Goal: Task Accomplishment & Management: Use online tool/utility

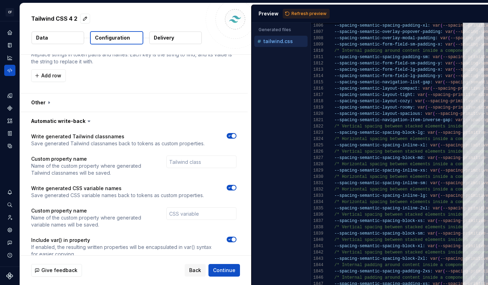
scroll to position [675, 0]
click at [9, 28] on div "Home" at bounding box center [9, 32] width 11 height 11
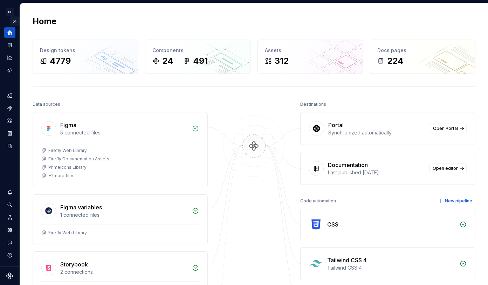
click at [14, 22] on button "Expand sidebar" at bounding box center [15, 21] width 10 height 10
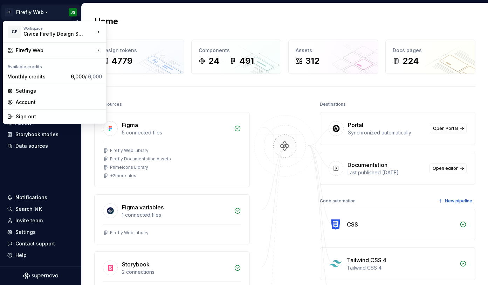
click at [48, 11] on html "CF Firefly Web JS Home Documentation Analytics Code automation Design system da…" at bounding box center [244, 142] width 488 height 285
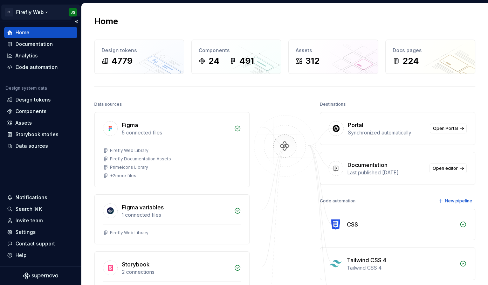
click at [13, 8] on html "CF Firefly Web JS Home Documentation Analytics Code automation Design system da…" at bounding box center [244, 142] width 488 height 285
click at [11, 10] on html "CF Firefly Web JS Home Documentation Analytics Code automation Design system da…" at bounding box center [244, 142] width 488 height 285
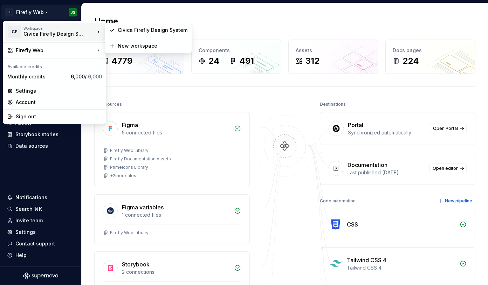
click at [65, 29] on div "Workspace" at bounding box center [58, 28] width 71 height 4
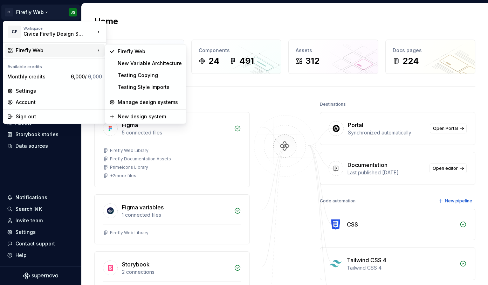
click at [61, 52] on div "Firefly Web" at bounding box center [55, 50] width 79 height 7
click at [144, 117] on div "New design system" at bounding box center [150, 116] width 64 height 7
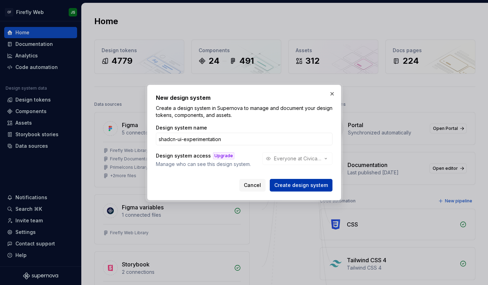
type input "shadcn-ui-experimentation"
click at [306, 184] on span "Create design system" at bounding box center [301, 185] width 54 height 7
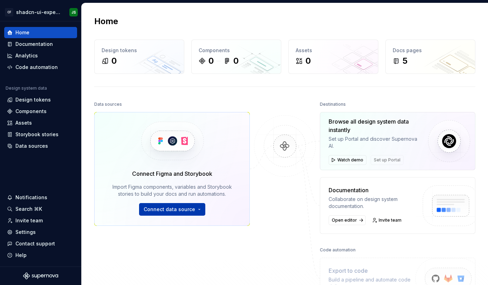
click at [176, 208] on span "Connect data source" at bounding box center [169, 209] width 51 height 7
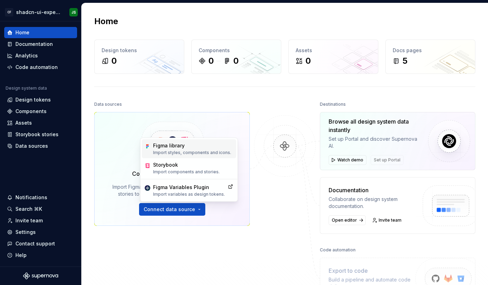
click at [195, 148] on div "Figma library" at bounding box center [192, 145] width 78 height 7
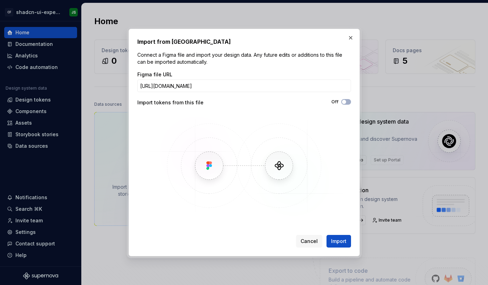
scroll to position [0, 207]
type input "[URL][DOMAIN_NAME]"
click at [340, 240] on span "Import" at bounding box center [338, 241] width 15 height 7
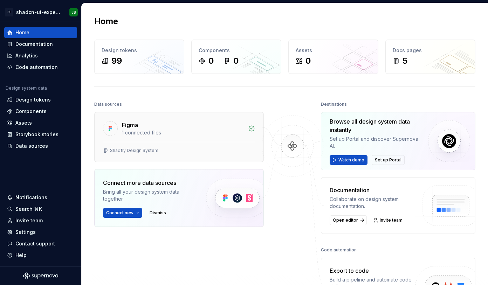
click at [143, 115] on div "Figma 1 connected files" at bounding box center [179, 126] width 169 height 29
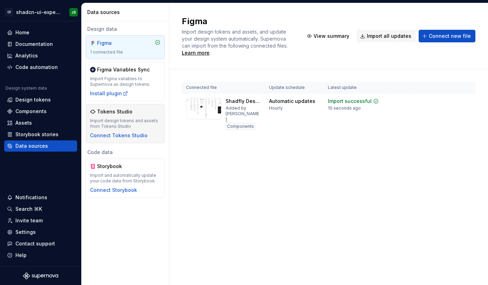
click at [144, 117] on div "Tokens Studio Import design tokens and assets from Tokens Studio Connect Tokens…" at bounding box center [125, 123] width 70 height 31
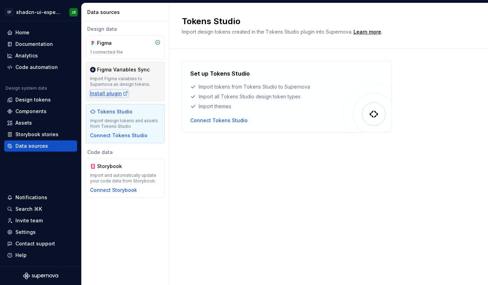
click at [107, 91] on div "Install plugin" at bounding box center [109, 93] width 38 height 7
click at [155, 72] on div "Figma Variables Sync" at bounding box center [125, 69] width 70 height 7
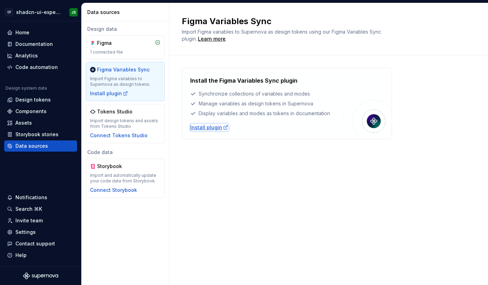
click at [210, 128] on div "Install plugin" at bounding box center [209, 127] width 38 height 7
drag, startPoint x: 250, startPoint y: 144, endPoint x: 205, endPoint y: 132, distance: 45.8
click at [249, 144] on div "Install the Figma Variables Sync plugin Synchronize collections of variables an…" at bounding box center [328, 110] width 293 height 111
click at [200, 129] on div "Install plugin" at bounding box center [209, 127] width 38 height 7
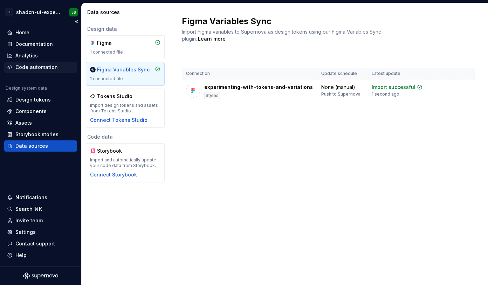
click at [26, 66] on div "Code automation" at bounding box center [36, 67] width 42 height 7
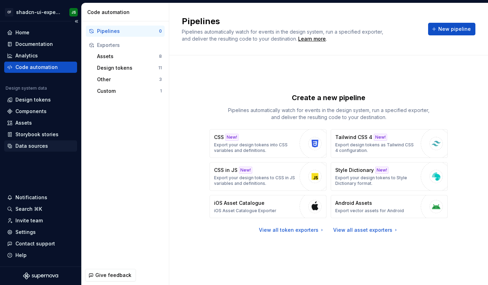
click at [45, 149] on div "Data sources" at bounding box center [40, 145] width 73 height 11
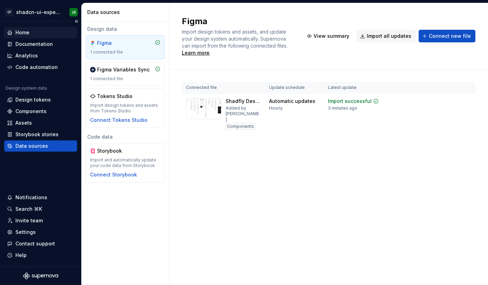
click at [29, 33] on div "Home" at bounding box center [40, 32] width 67 height 7
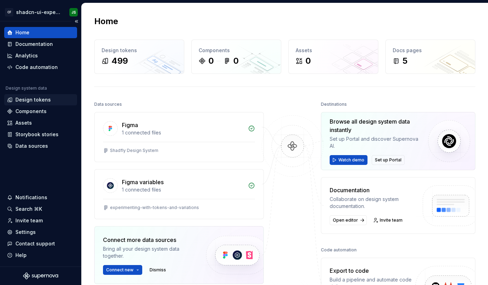
click at [43, 98] on div "Design tokens" at bounding box center [32, 99] width 35 height 7
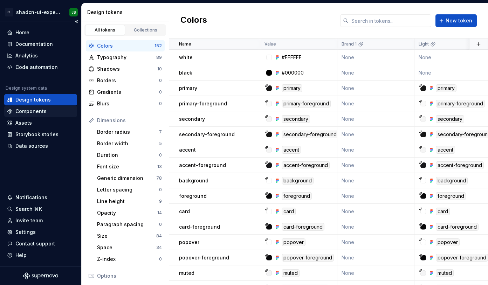
click at [47, 112] on div "Components" at bounding box center [40, 111] width 67 height 7
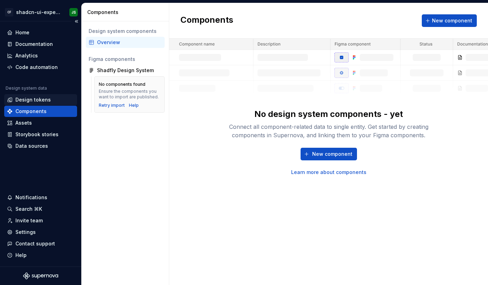
click at [41, 99] on div "Design tokens" at bounding box center [32, 99] width 35 height 7
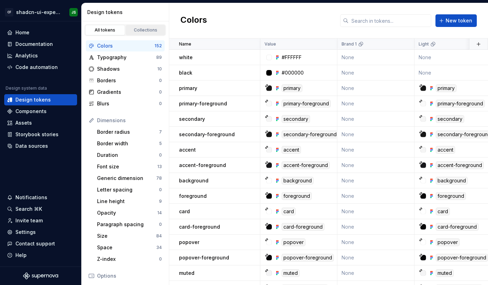
click at [153, 32] on div "Collections" at bounding box center [145, 30] width 35 height 6
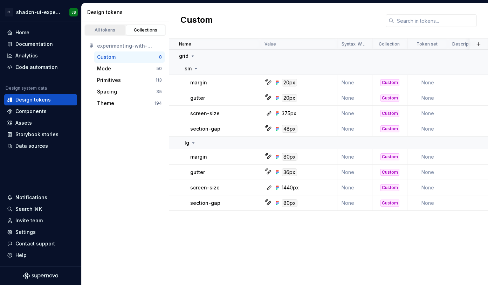
click at [105, 31] on div "All tokens" at bounding box center [105, 30] width 35 height 6
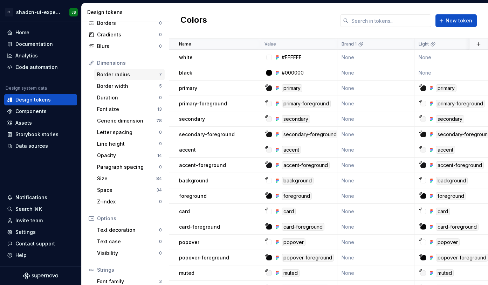
scroll to position [74, 0]
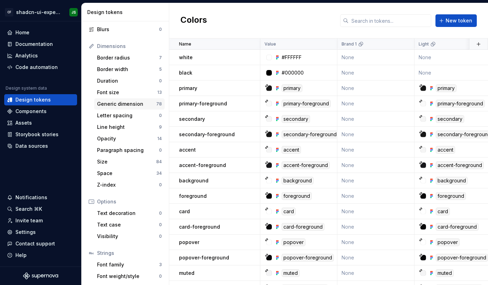
click at [125, 104] on div "Generic dimension" at bounding box center [126, 103] width 59 height 7
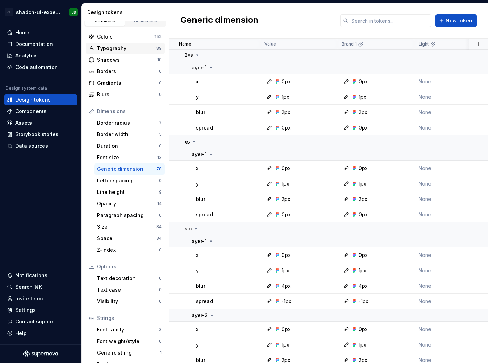
scroll to position [5, 0]
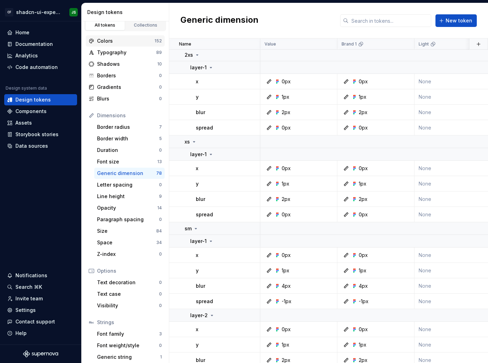
click at [114, 40] on div "Colors" at bounding box center [125, 40] width 57 height 7
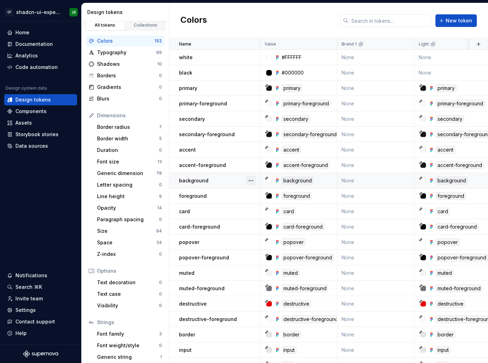
click at [248, 181] on button "button" at bounding box center [251, 181] width 10 height 10
click at [261, 193] on div "Open detail" at bounding box center [282, 194] width 46 height 7
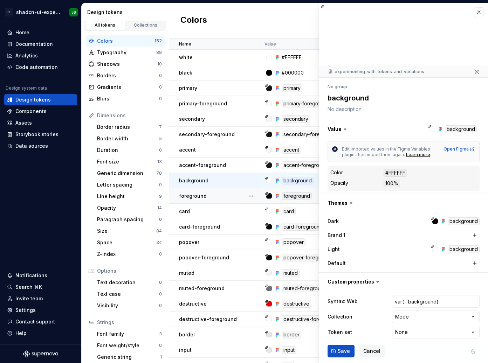
scroll to position [8, 0]
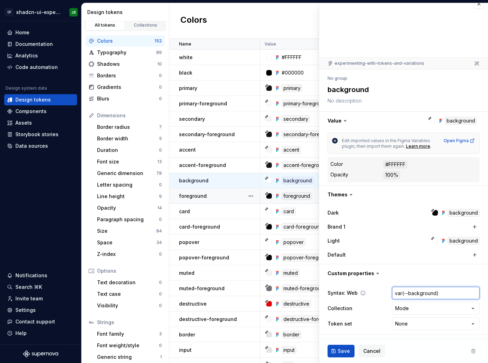
drag, startPoint x: 435, startPoint y: 293, endPoint x: 444, endPoint y: 298, distance: 10.2
click at [435, 285] on input "var(--background)" at bounding box center [436, 293] width 88 height 13
click at [444, 285] on input "var(--background)" at bounding box center [436, 293] width 88 height 13
click at [425, 285] on html "CF shadcn-ui-experimentation JS Home Documentation Analytics Code automation De…" at bounding box center [244, 181] width 488 height 363
click at [380, 285] on html "CF shadcn-ui-experimentation JS Home Documentation Analytics Code automation De…" at bounding box center [244, 181] width 488 height 363
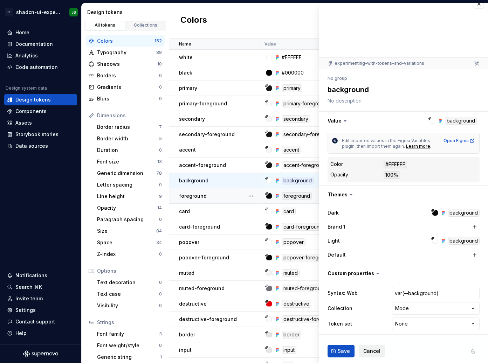
click at [369, 285] on button "Cancel" at bounding box center [371, 351] width 26 height 13
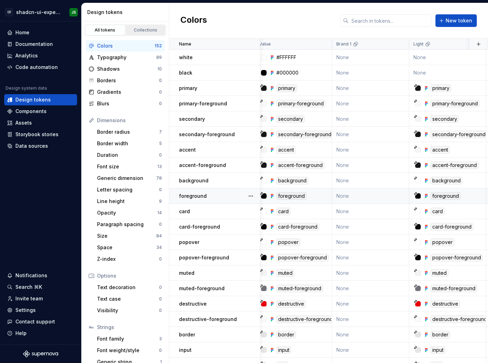
click at [140, 29] on div "Collections" at bounding box center [145, 30] width 35 height 6
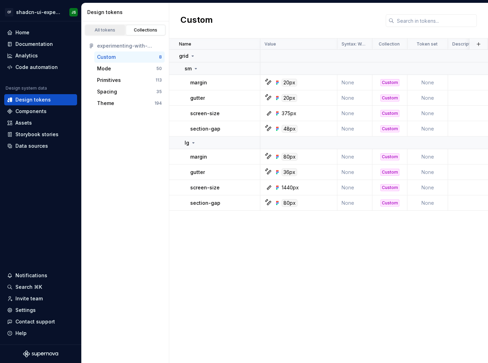
click at [109, 27] on link "All tokens" at bounding box center [105, 30] width 40 height 11
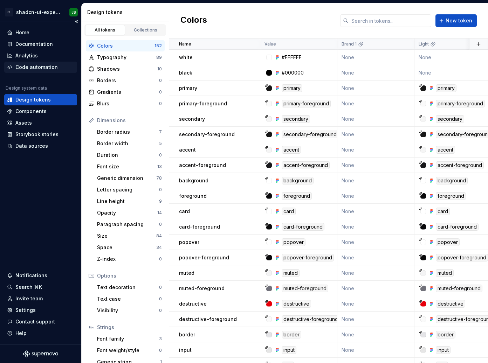
click at [27, 64] on div "Code automation" at bounding box center [36, 67] width 42 height 7
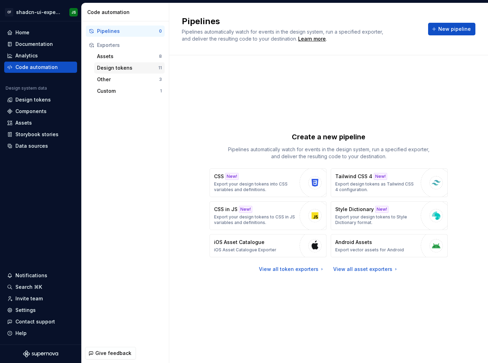
click at [134, 66] on div "Design tokens" at bounding box center [127, 67] width 61 height 7
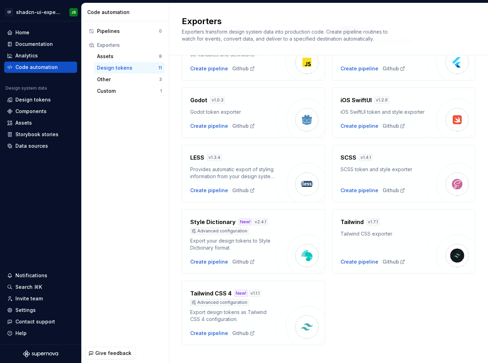
scroll to position [149, 0]
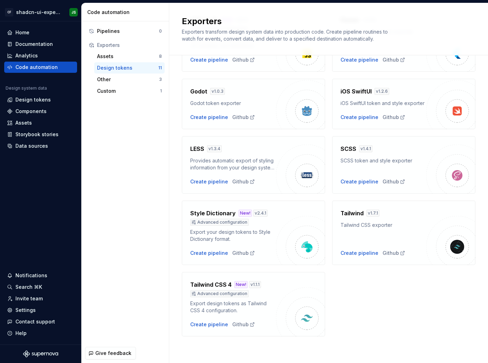
click at [204, 285] on div "Tailwind CSS 4 New! v 1.1.1 Advanced configuration Export design tokens as Tail…" at bounding box center [233, 304] width 86 height 48
click at [284, 285] on img at bounding box center [300, 311] width 49 height 49
click at [214, 285] on div "Tailwind CSS 4 New! v 1.1.1 Advanced configuration Export design tokens as Tail…" at bounding box center [233, 304] width 86 height 48
click at [212, 285] on div "Create pipeline" at bounding box center [209, 324] width 38 height 7
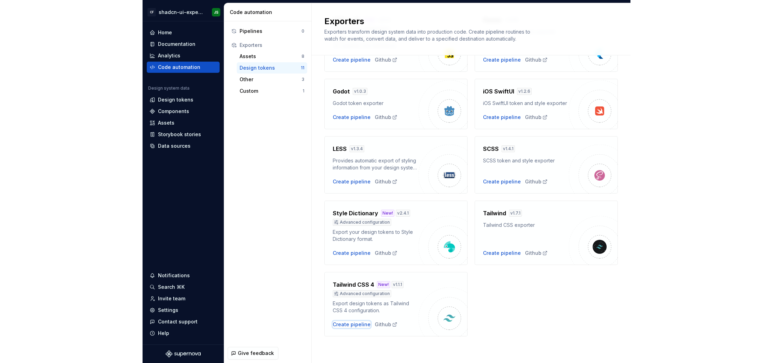
scroll to position [147, 0]
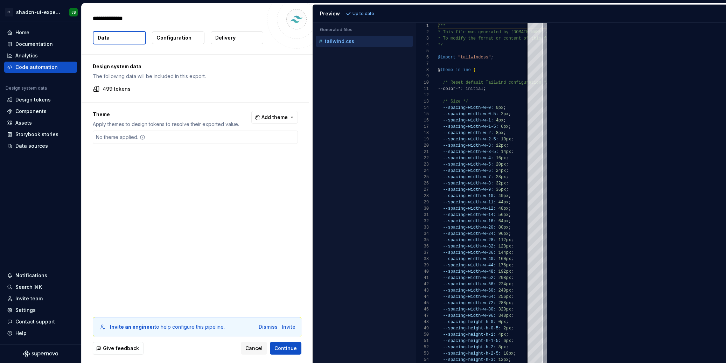
type textarea "*"
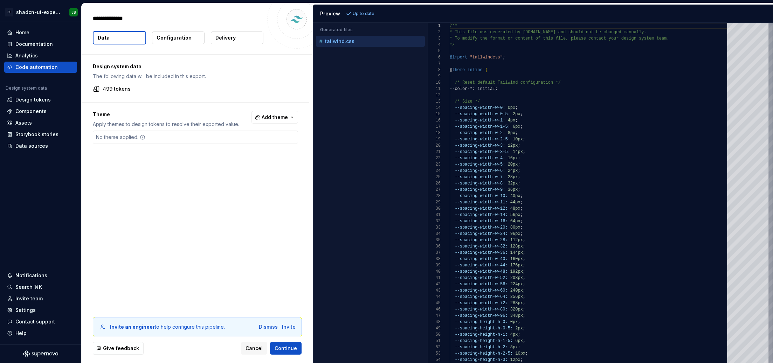
click at [288, 115] on span "Add theme" at bounding box center [275, 117] width 26 height 7
click at [256, 95] on html "CF shadcn-ui-experimentation JS Home Documentation Analytics Code automation De…" at bounding box center [386, 181] width 773 height 363
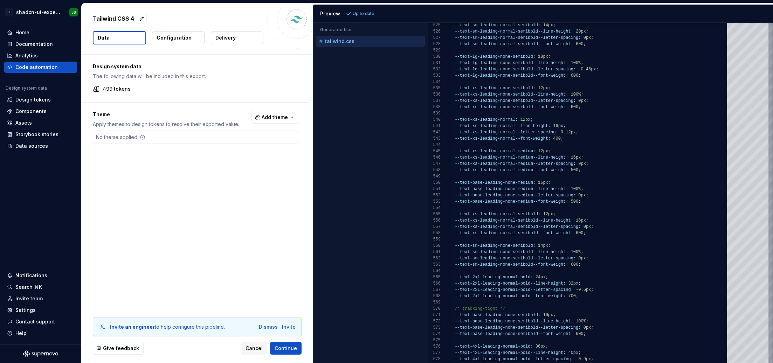
click at [265, 114] on button "Add theme" at bounding box center [274, 117] width 47 height 13
click at [234, 151] on span "Brand 1" at bounding box center [259, 156] width 81 height 11
click at [228, 141] on span "Dark" at bounding box center [259, 145] width 81 height 11
click at [228, 167] on span "Light" at bounding box center [259, 167] width 81 height 11
click at [228, 179] on span "Default" at bounding box center [259, 178] width 81 height 11
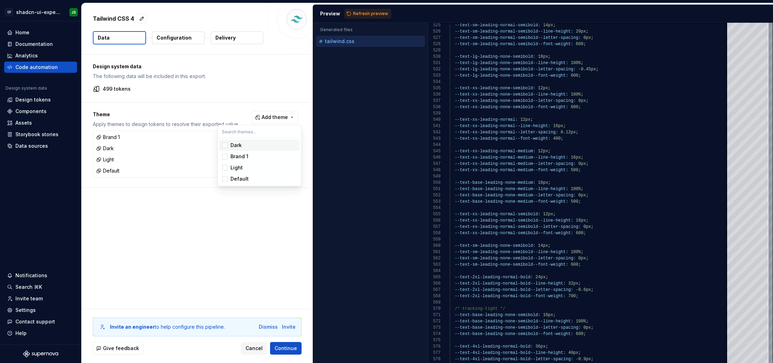
click at [259, 99] on html "CF shadcn-ui-experimentation JS Home Documentation Analytics Code automation De…" at bounding box center [386, 181] width 773 height 363
click at [177, 44] on button "Configuration" at bounding box center [178, 38] width 53 height 13
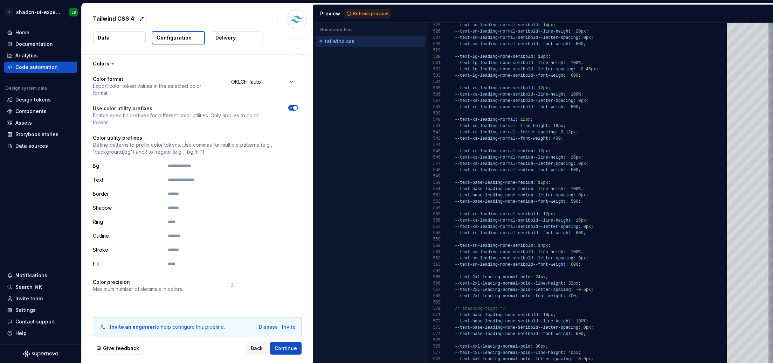
click at [276, 90] on div "**********" at bounding box center [195, 188] width 205 height 225
click at [274, 85] on html "**********" at bounding box center [386, 181] width 773 height 363
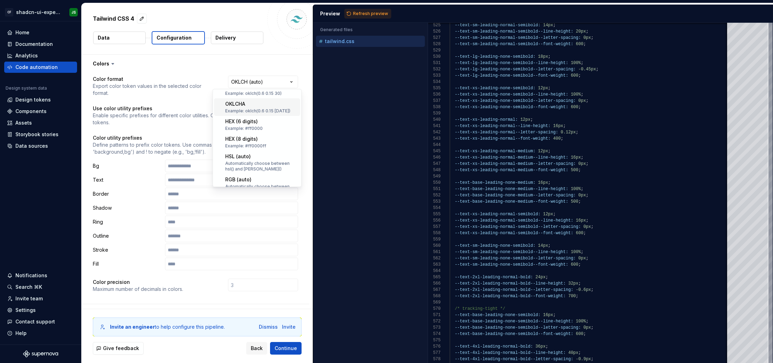
scroll to position [77, 0]
select select "********"
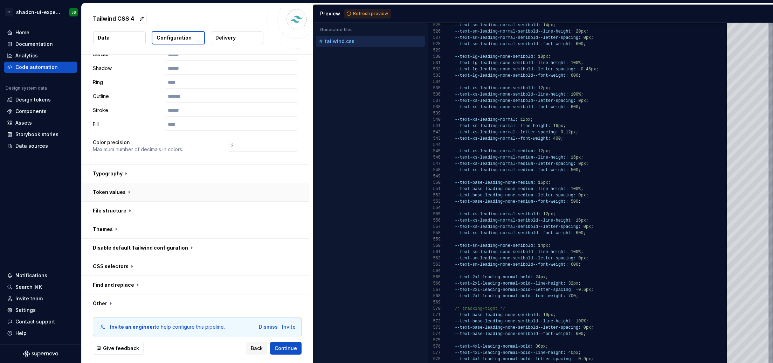
scroll to position [140, 0]
click at [128, 164] on button "button" at bounding box center [196, 173] width 228 height 18
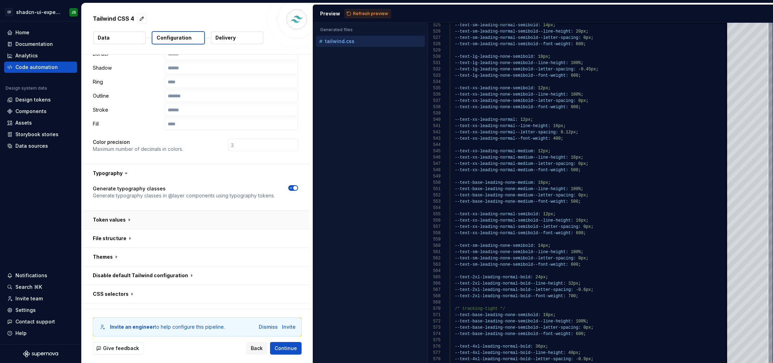
click at [181, 211] on button "button" at bounding box center [196, 220] width 228 height 18
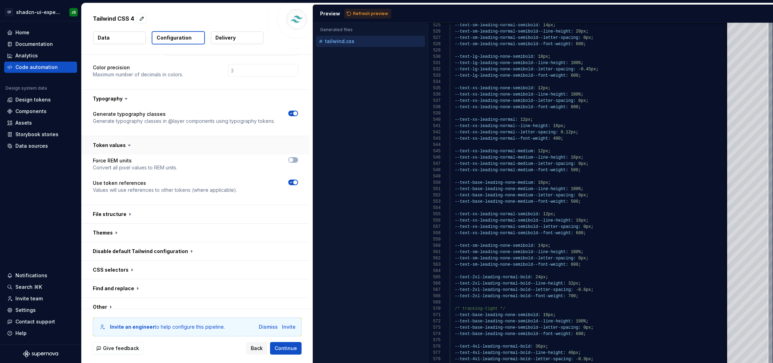
scroll to position [227, 0]
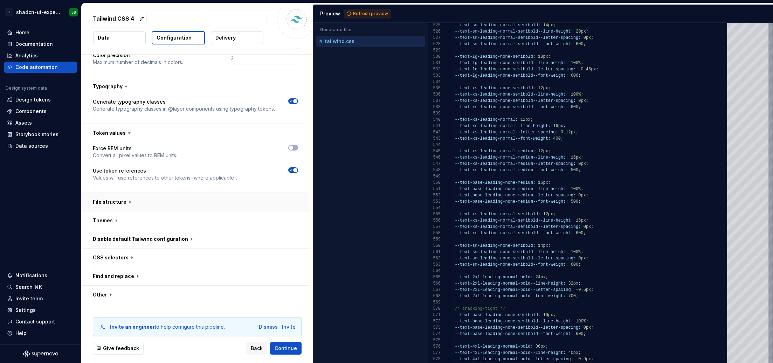
click at [184, 193] on button "button" at bounding box center [196, 202] width 228 height 18
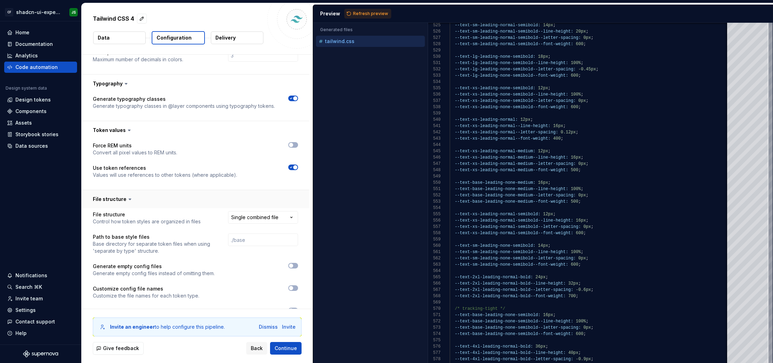
scroll to position [226, 0]
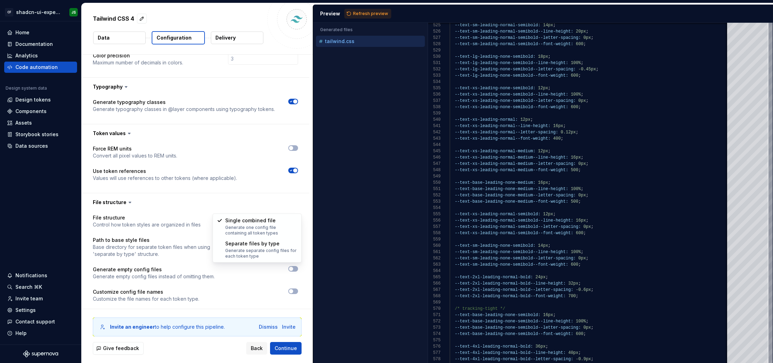
click at [253, 208] on html "**********" at bounding box center [386, 181] width 773 height 363
click at [215, 185] on html "**********" at bounding box center [386, 181] width 773 height 363
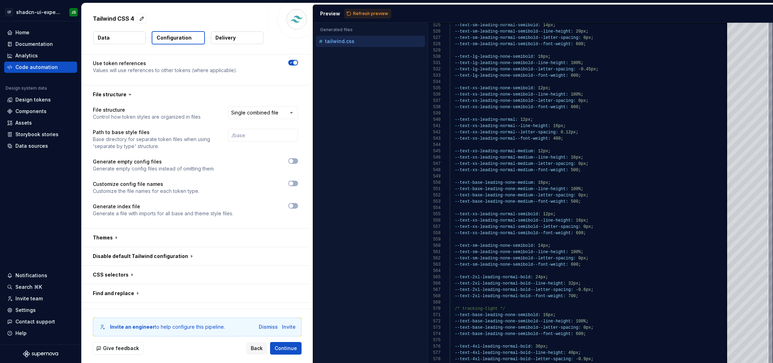
scroll to position [351, 0]
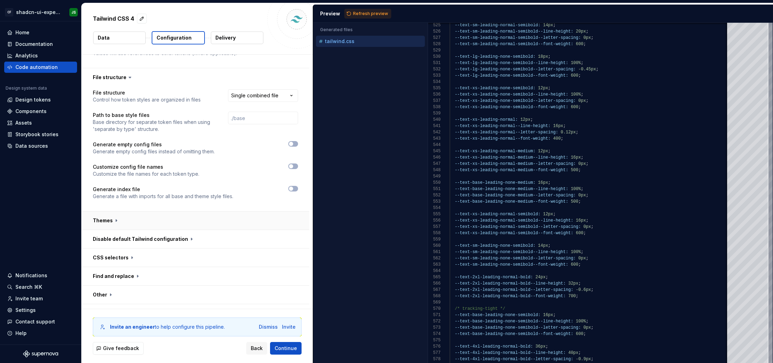
click at [106, 211] on button "button" at bounding box center [196, 220] width 228 height 18
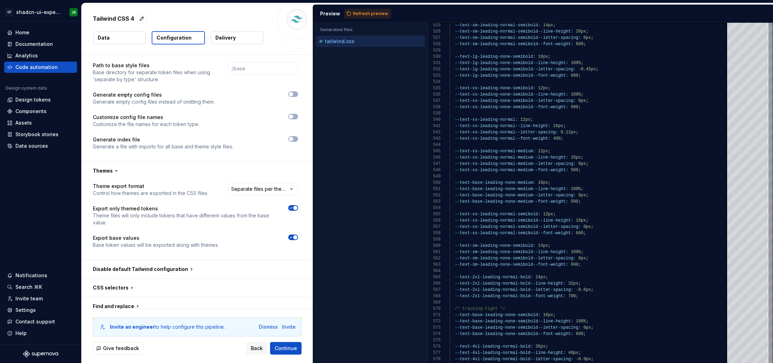
scroll to position [431, 0]
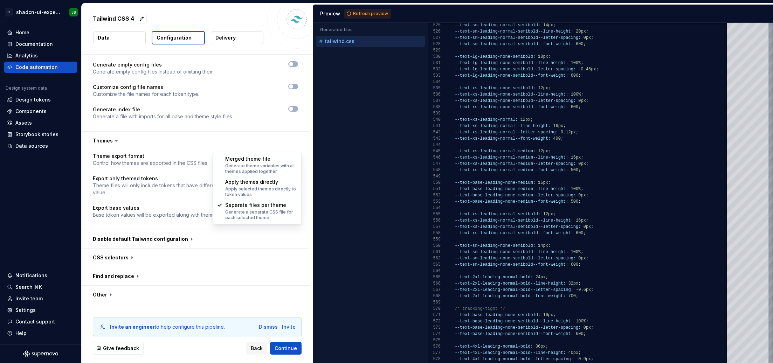
click at [251, 146] on html "**********" at bounding box center [386, 181] width 773 height 363
click at [374, 16] on span "Refresh preview" at bounding box center [370, 14] width 35 height 6
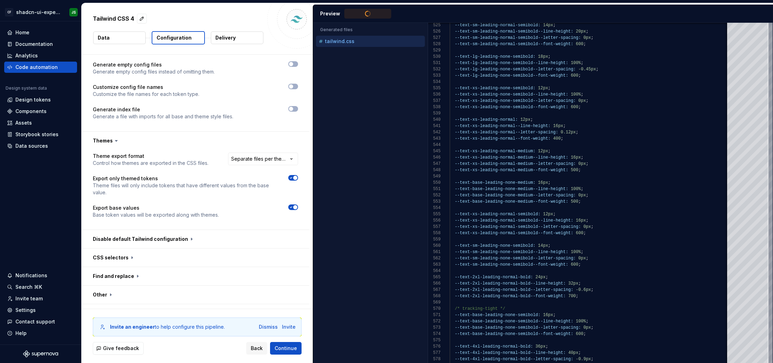
type textarea "**********"
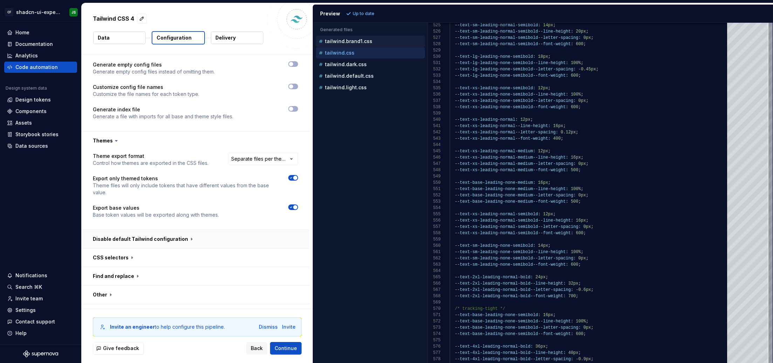
click at [212, 230] on button "button" at bounding box center [196, 239] width 228 height 18
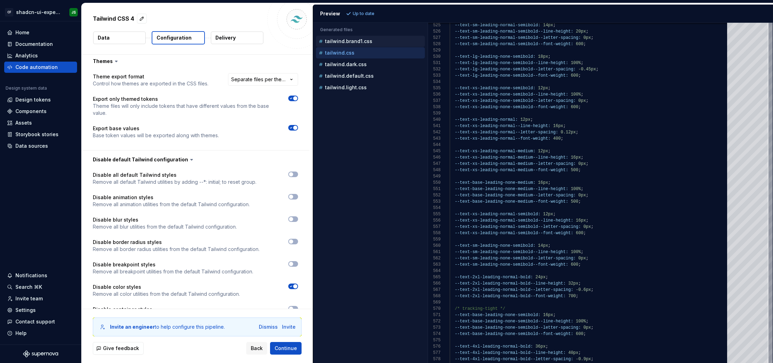
scroll to position [509, 0]
click at [194, 152] on button "button" at bounding box center [196, 161] width 228 height 18
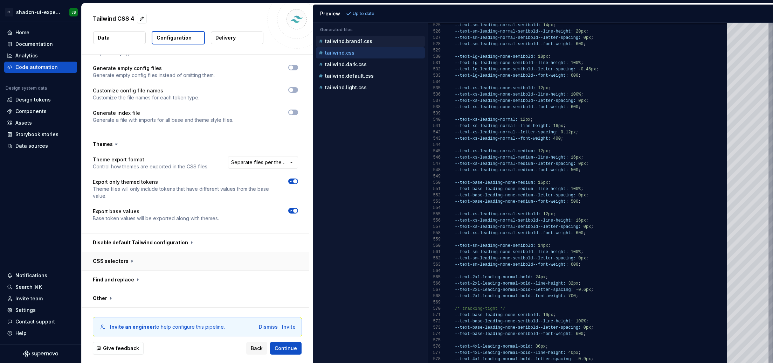
click at [149, 252] on button "button" at bounding box center [196, 261] width 228 height 18
click at [149, 251] on button "button" at bounding box center [196, 260] width 228 height 18
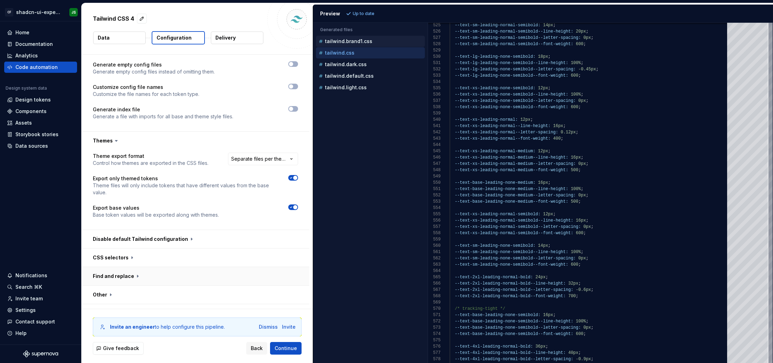
click at [145, 267] on button "button" at bounding box center [196, 276] width 228 height 18
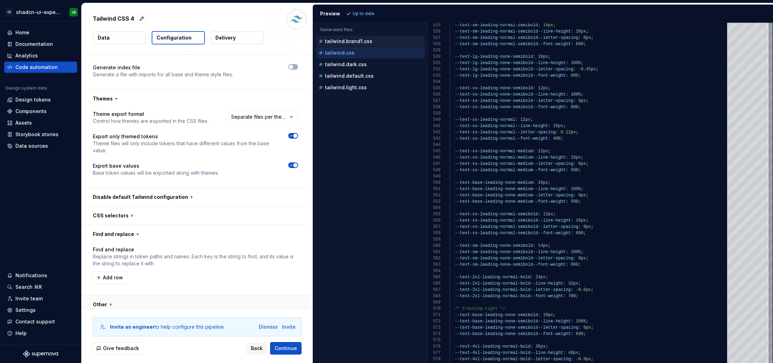
scroll to position [483, 0]
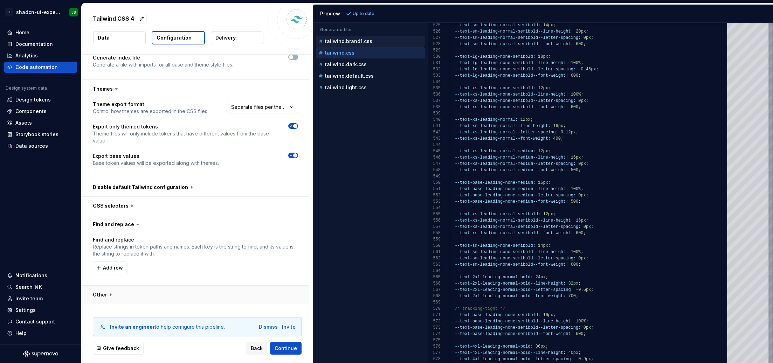
click at [113, 285] on button "button" at bounding box center [196, 295] width 228 height 18
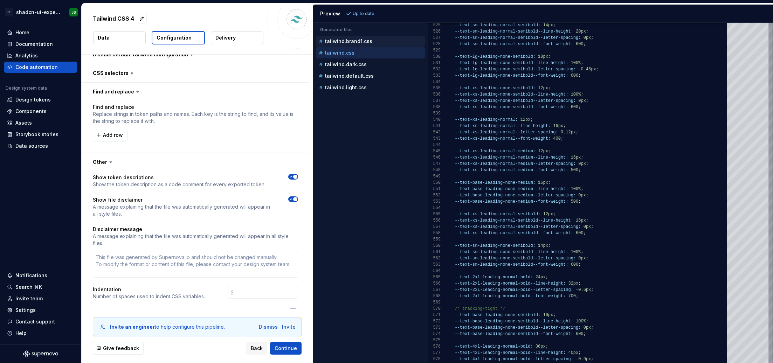
scroll to position [646, 0]
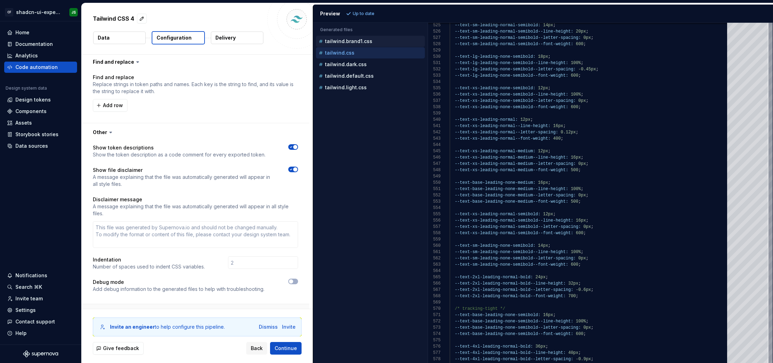
click at [165, 285] on button "button" at bounding box center [196, 313] width 228 height 18
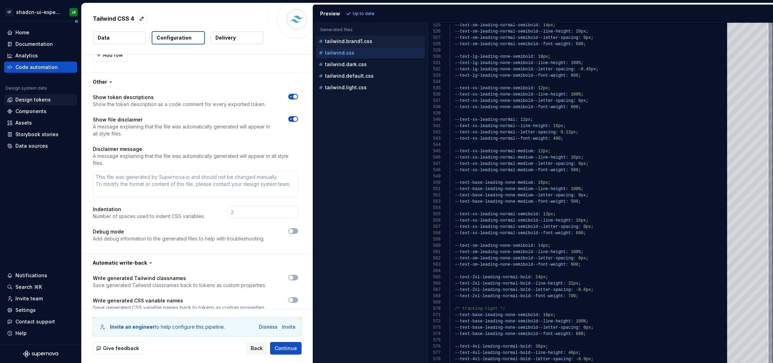
click at [46, 97] on div "Design tokens" at bounding box center [32, 99] width 35 height 7
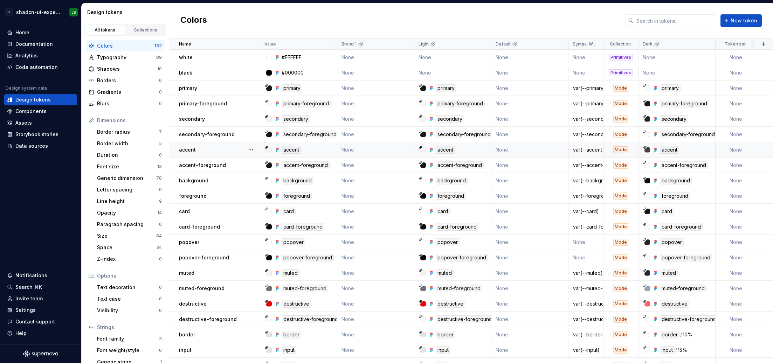
click at [218, 148] on div "accent" at bounding box center [219, 149] width 81 height 7
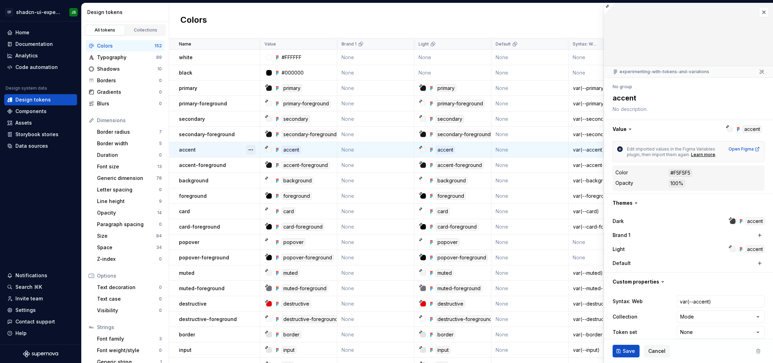
click at [253, 150] on button "button" at bounding box center [251, 150] width 10 height 10
click at [487, 226] on html "CF shadcn-ui-experimentation JS Home Documentation Analytics Code automation De…" at bounding box center [386, 181] width 773 height 363
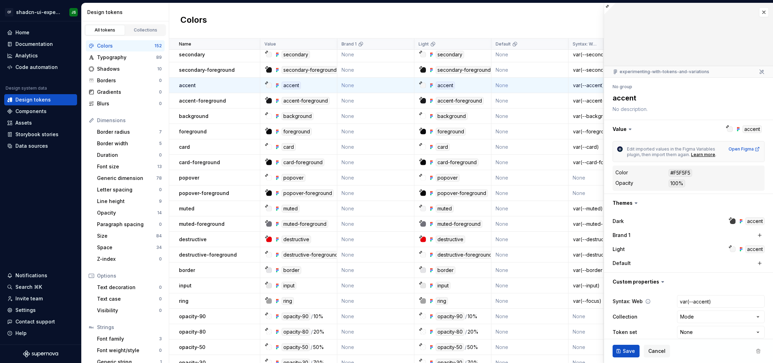
scroll to position [8, 0]
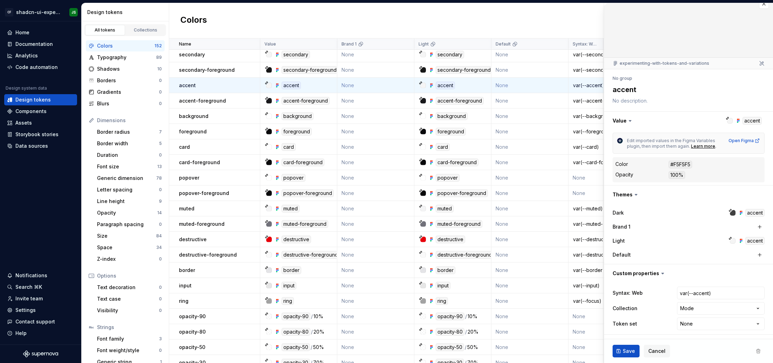
click at [487, 274] on icon at bounding box center [662, 273] width 7 height 7
click at [487, 273] on icon at bounding box center [662, 273] width 7 height 7
click at [487, 274] on button "button" at bounding box center [688, 273] width 169 height 18
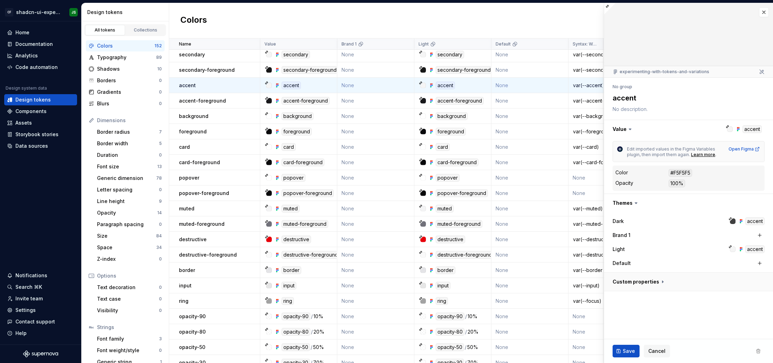
click at [487, 278] on button "button" at bounding box center [688, 282] width 169 height 18
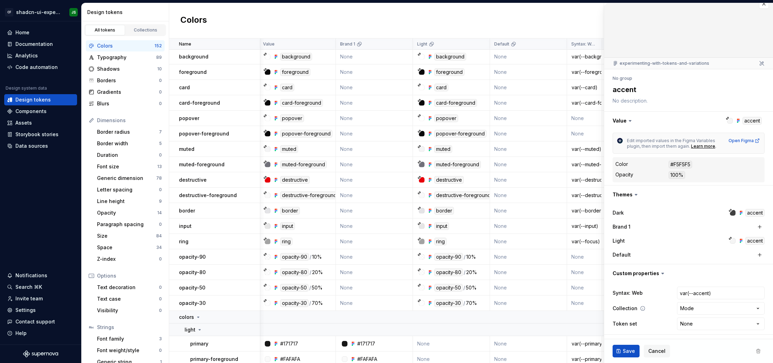
scroll to position [123, 1]
click at [487, 285] on span "Cancel" at bounding box center [656, 351] width 17 height 7
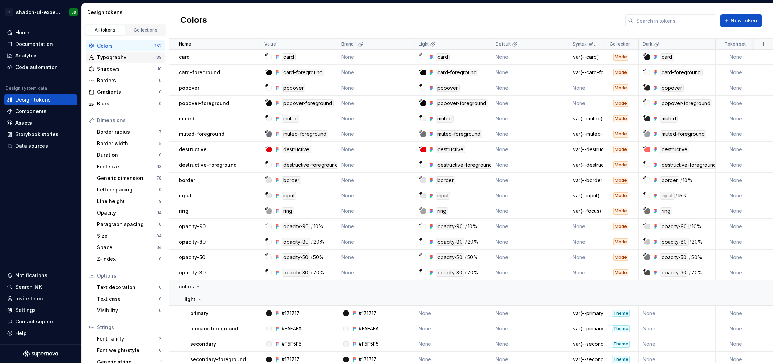
scroll to position [20, 0]
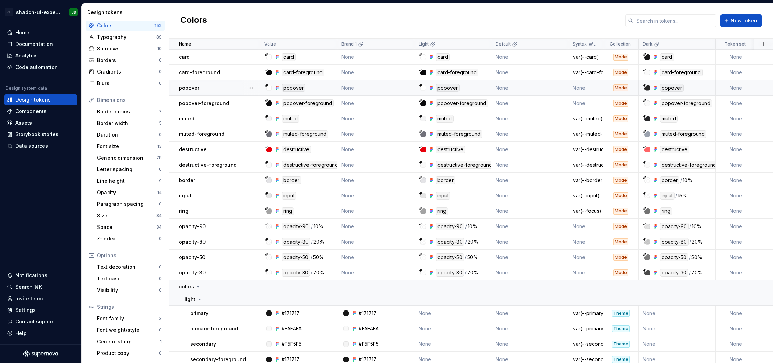
click at [325, 86] on div "popover" at bounding box center [301, 88] width 72 height 8
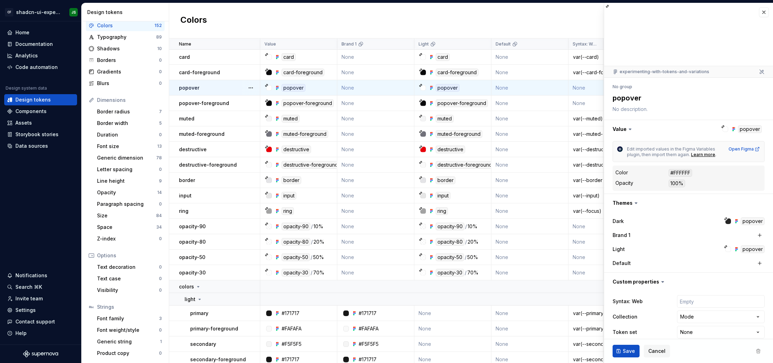
click at [487, 284] on icon at bounding box center [662, 281] width 7 height 7
click at [487, 283] on icon at bounding box center [662, 281] width 7 height 7
click at [487, 284] on button "button" at bounding box center [688, 282] width 169 height 18
click at [487, 283] on button "button" at bounding box center [688, 282] width 169 height 18
drag, startPoint x: 649, startPoint y: 284, endPoint x: 697, endPoint y: 312, distance: 55.9
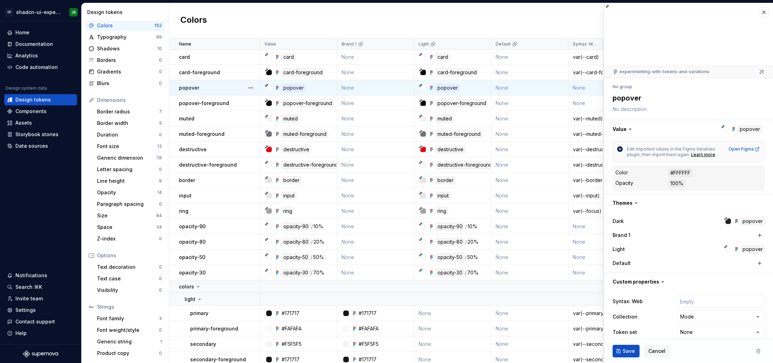
click at [487, 285] on html "CF shadcn-ui-experimentation JS Home Documentation Analytics Code automation De…" at bounding box center [386, 181] width 773 height 363
click at [487, 283] on html "CF shadcn-ui-experimentation JS Home Documentation Analytics Code automation De…" at bounding box center [386, 181] width 773 height 363
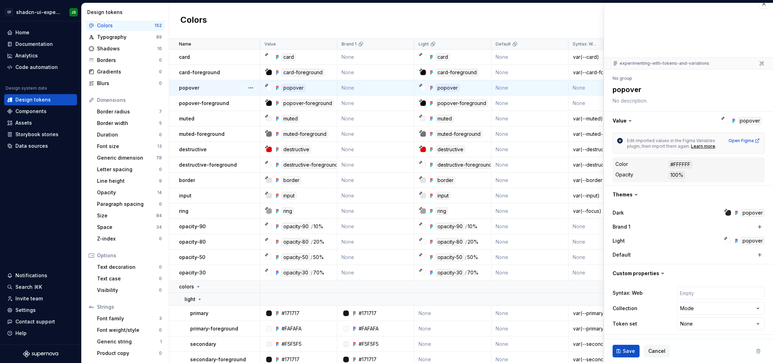
drag, startPoint x: 702, startPoint y: 272, endPoint x: 726, endPoint y: 267, distance: 24.2
click at [487, 272] on button "button" at bounding box center [688, 273] width 169 height 18
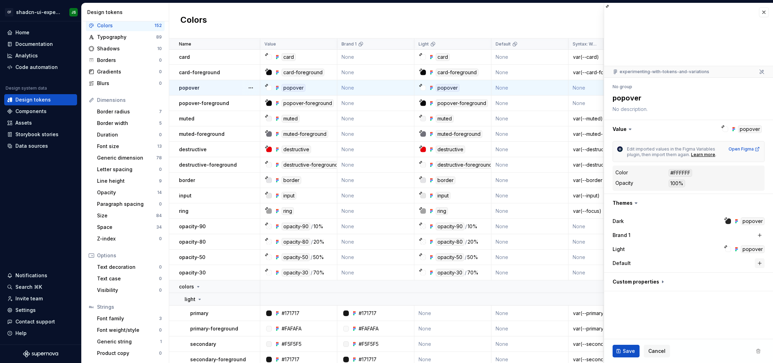
click at [487, 260] on button "button" at bounding box center [759, 263] width 10 height 10
click at [487, 245] on div "Light popover" at bounding box center [688, 249] width 152 height 8
click at [487, 264] on button "button" at bounding box center [687, 263] width 13 height 13
click at [487, 280] on button "button" at bounding box center [688, 282] width 169 height 18
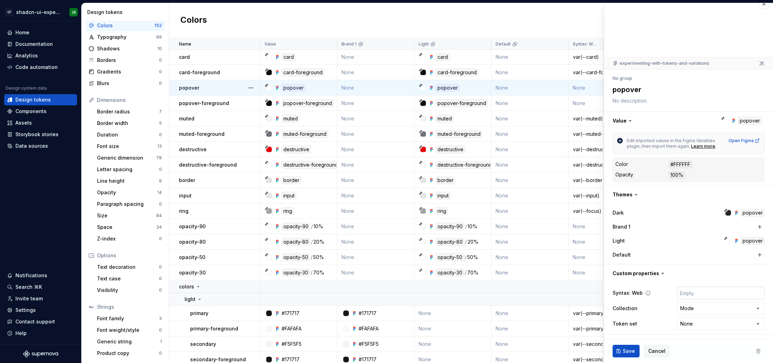
click at [487, 285] on input "text" at bounding box center [721, 293] width 88 height 13
click at [487, 285] on span "Cancel" at bounding box center [656, 351] width 17 height 7
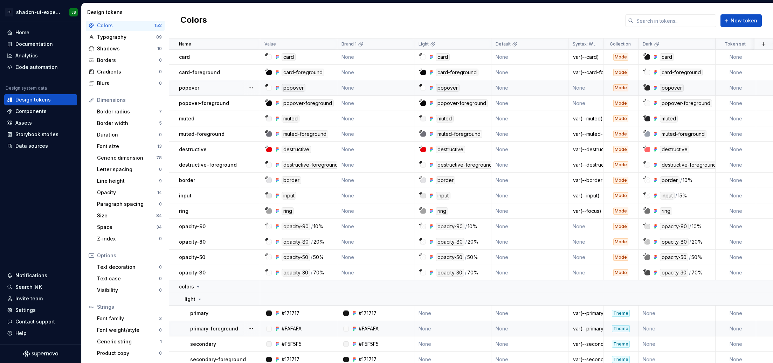
scroll to position [157, 0]
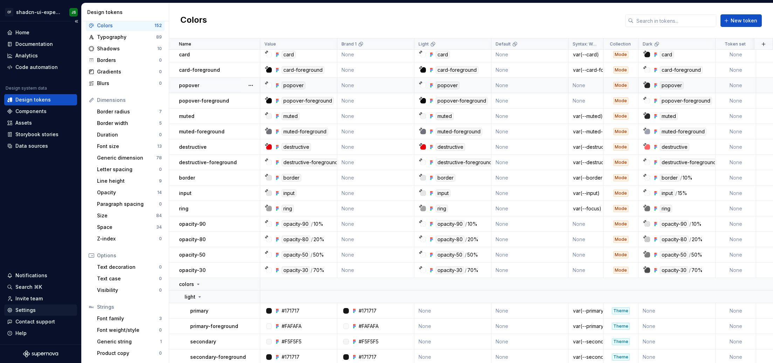
click at [30, 285] on div "Settings" at bounding box center [25, 310] width 20 height 7
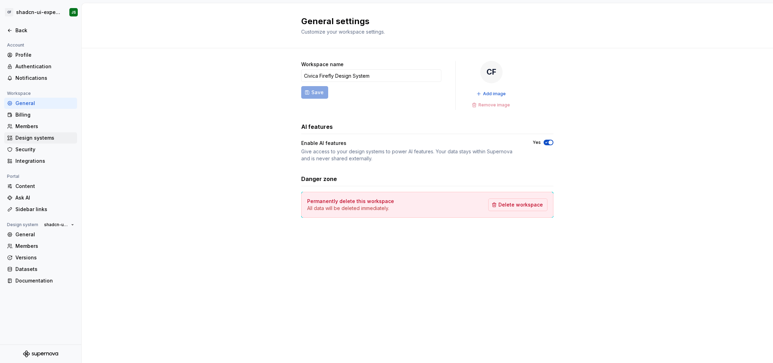
click at [54, 139] on div "Design systems" at bounding box center [44, 137] width 59 height 7
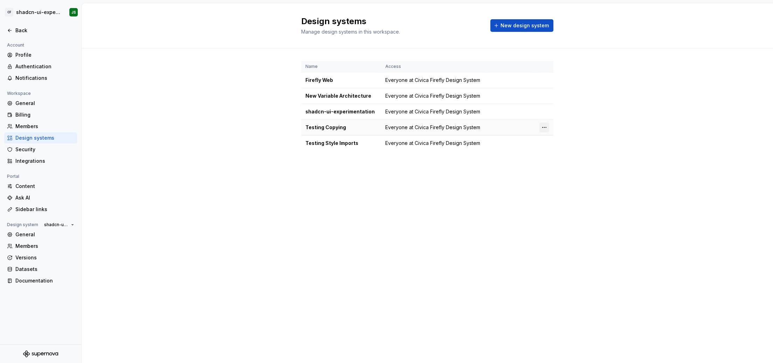
click at [487, 126] on html "CF shadcn-ui-experimentation JS Back Account Profile Authentication Notificatio…" at bounding box center [386, 181] width 773 height 363
click at [487, 149] on div "Design system settings" at bounding box center [581, 152] width 81 height 11
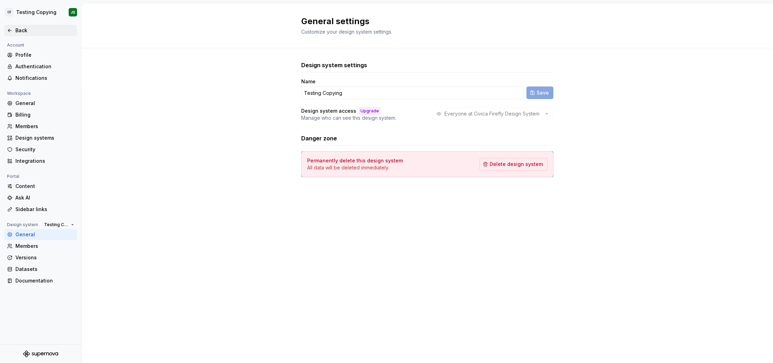
click at [7, 30] on icon at bounding box center [10, 31] width 6 height 6
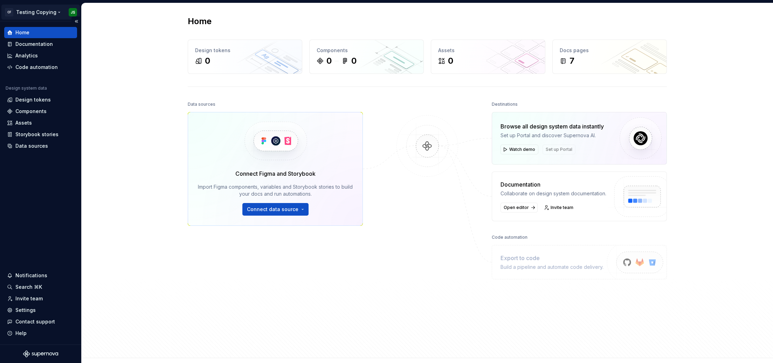
click at [43, 11] on html "CF Testing Copying JS Home Documentation Analytics Code automation Design syste…" at bounding box center [386, 181] width 773 height 363
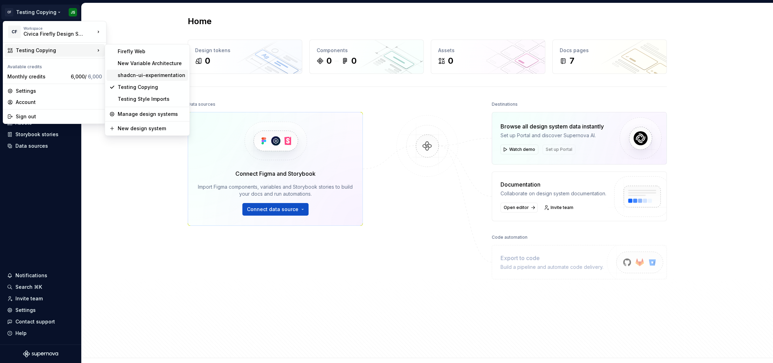
click at [139, 76] on div "shadcn-ui-experimentation" at bounding box center [152, 75] width 68 height 7
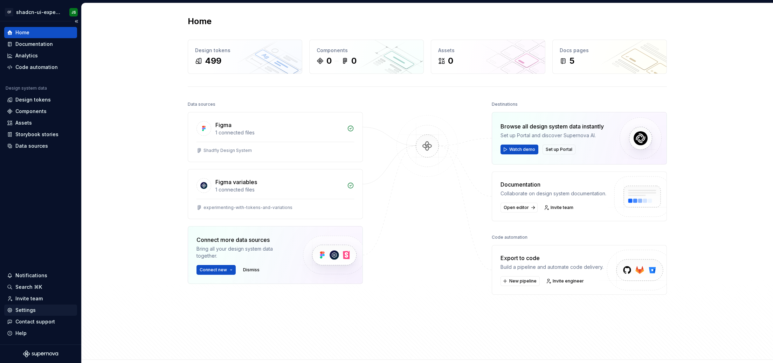
click at [28, 285] on div "Settings" at bounding box center [25, 310] width 20 height 7
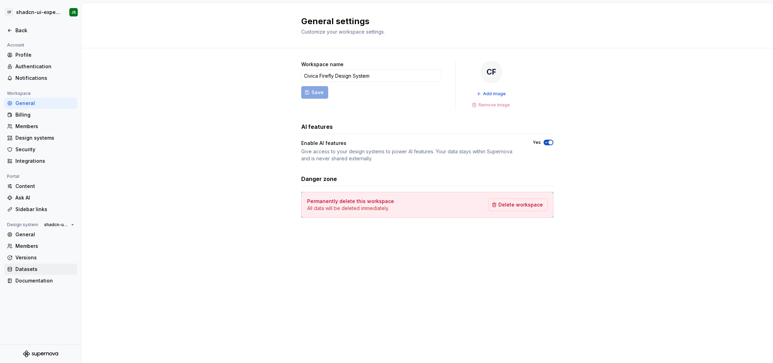
click at [30, 269] on div "Datasets" at bounding box center [44, 269] width 59 height 7
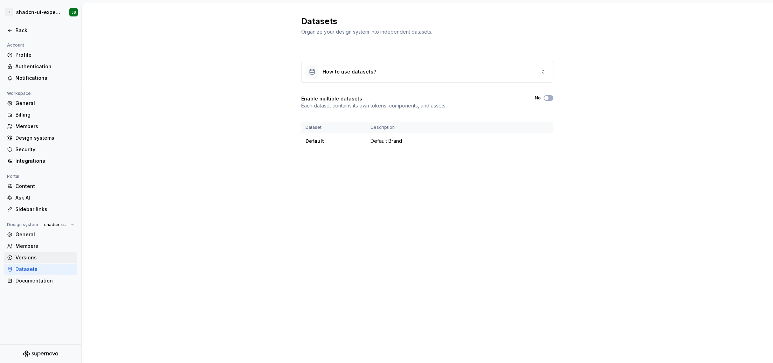
click at [29, 255] on div "Versions" at bounding box center [44, 257] width 59 height 7
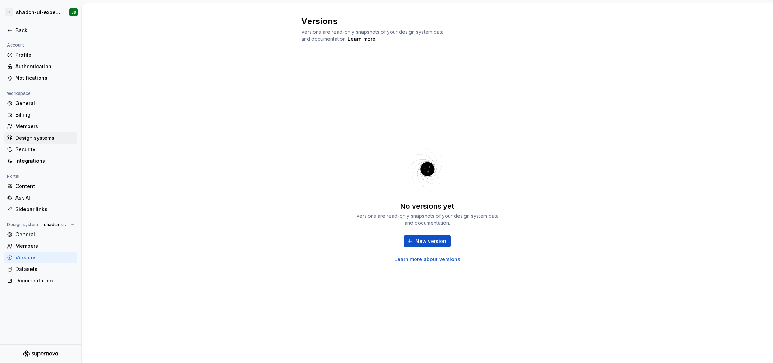
click at [43, 141] on div "Design systems" at bounding box center [40, 137] width 73 height 11
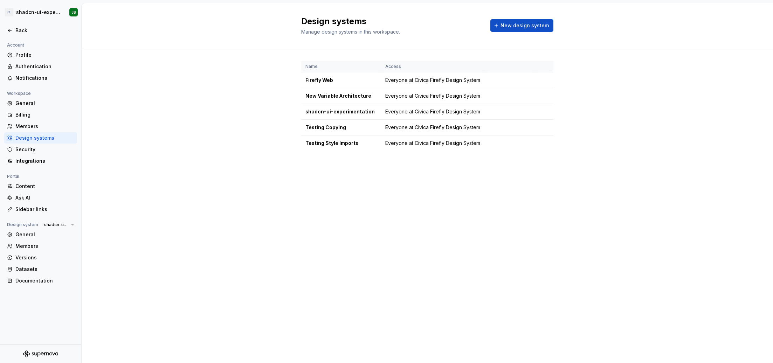
click at [487, 112] on html "CF shadcn-ui-experimentation JS Back Account Profile Authentication Notificatio…" at bounding box center [386, 181] width 773 height 363
click at [487, 135] on div "Design system settings" at bounding box center [585, 136] width 67 height 7
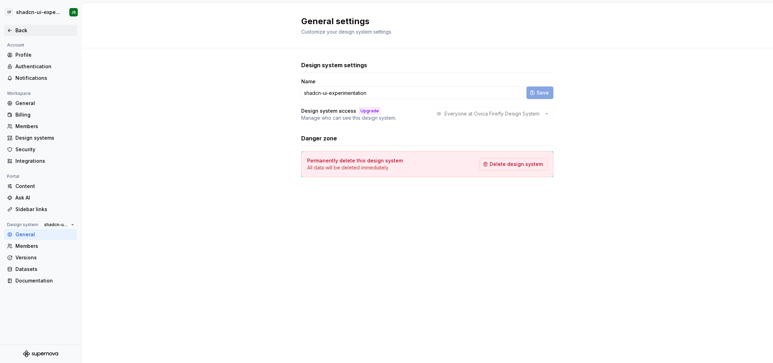
click at [13, 28] on div "Back" at bounding box center [40, 30] width 67 height 7
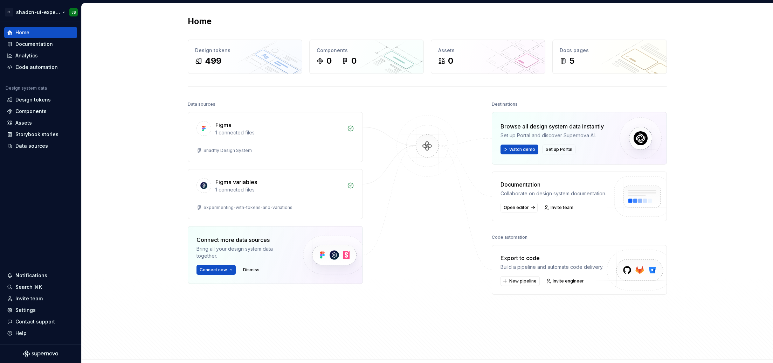
click at [50, 13] on html "CF shadcn-ui-experimentation JS Home Documentation Analytics Code automation De…" at bounding box center [386, 181] width 773 height 363
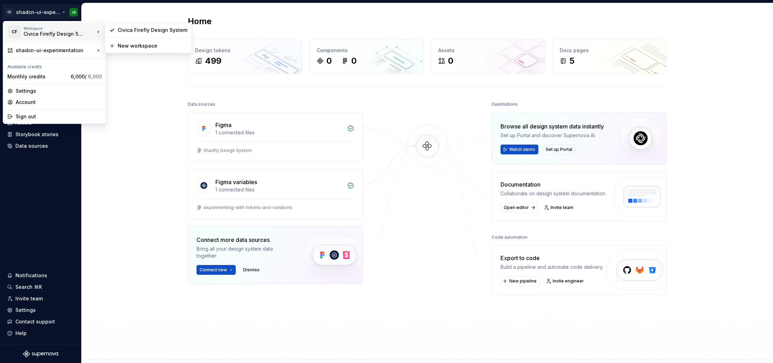
click at [58, 32] on div "Civica Firefly Design System" at bounding box center [53, 33] width 60 height 7
click at [40, 89] on div "Settings" at bounding box center [59, 91] width 86 height 7
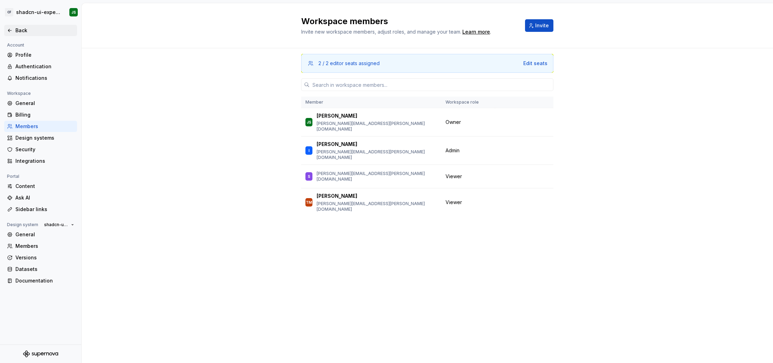
click at [12, 29] on icon at bounding box center [10, 31] width 6 height 6
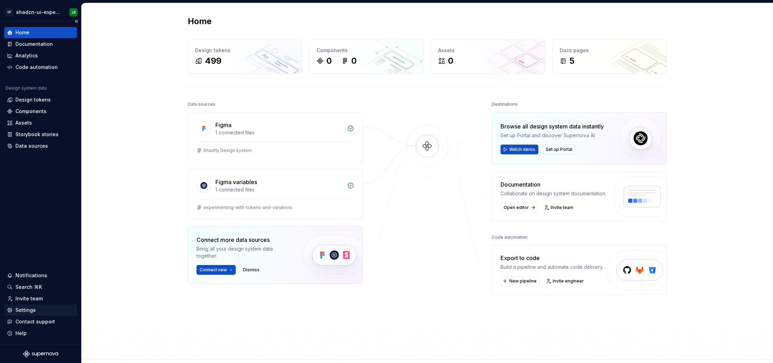
click at [32, 285] on div "Settings" at bounding box center [25, 310] width 20 height 7
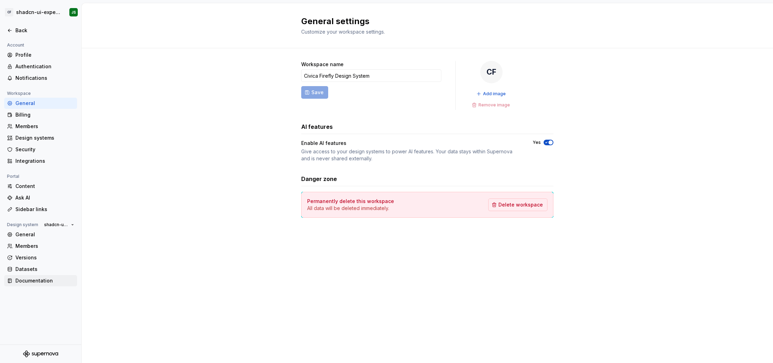
click at [32, 280] on div "Documentation" at bounding box center [44, 280] width 59 height 7
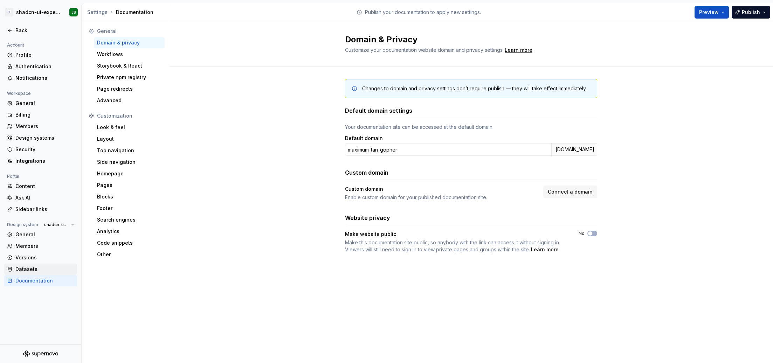
click at [31, 271] on div "Datasets" at bounding box center [44, 269] width 59 height 7
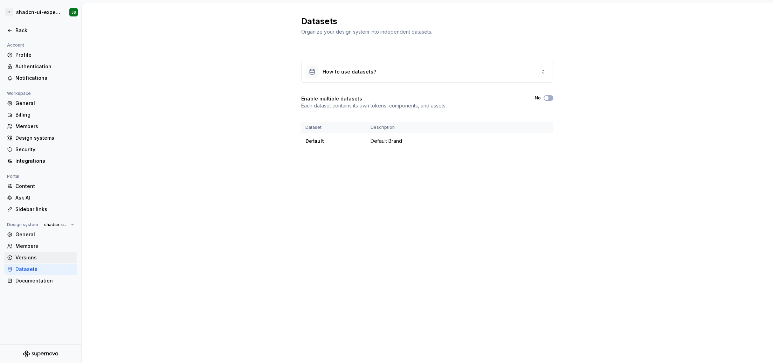
click at [28, 256] on div "Versions" at bounding box center [44, 257] width 59 height 7
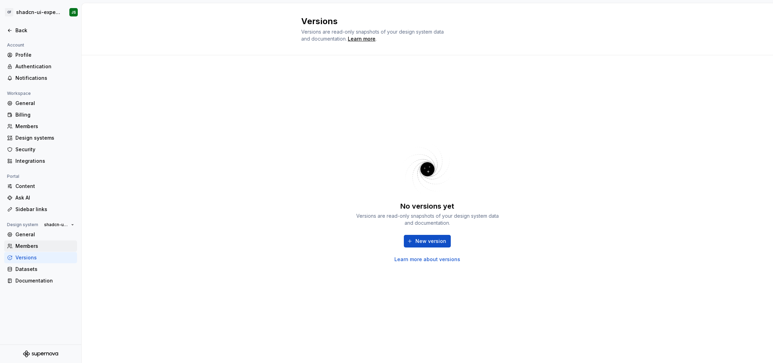
click at [28, 243] on div "Members" at bounding box center [44, 246] width 59 height 7
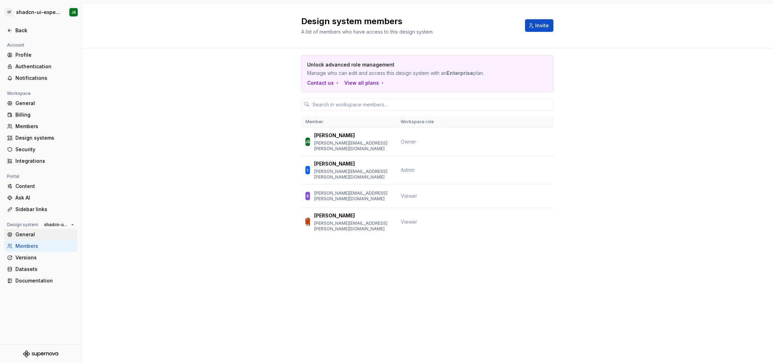
click at [28, 237] on div "General" at bounding box center [44, 234] width 59 height 7
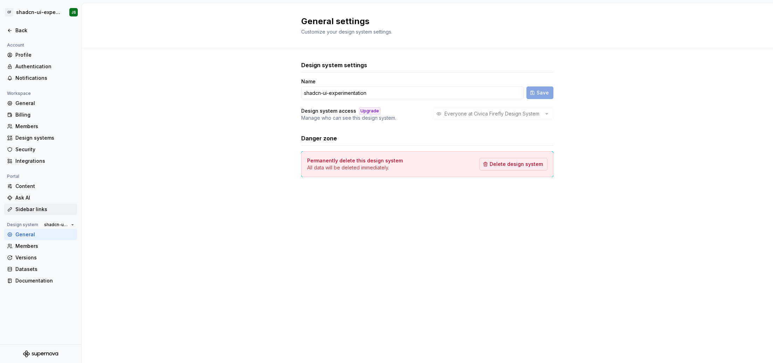
click at [23, 211] on div "Sidebar links" at bounding box center [44, 209] width 59 height 7
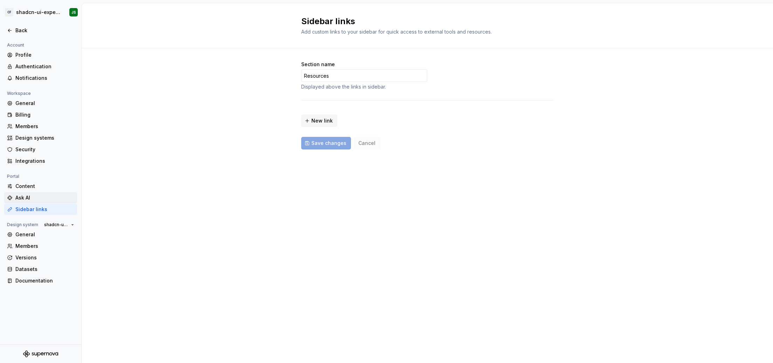
click at [21, 198] on div "Ask AI" at bounding box center [44, 197] width 59 height 7
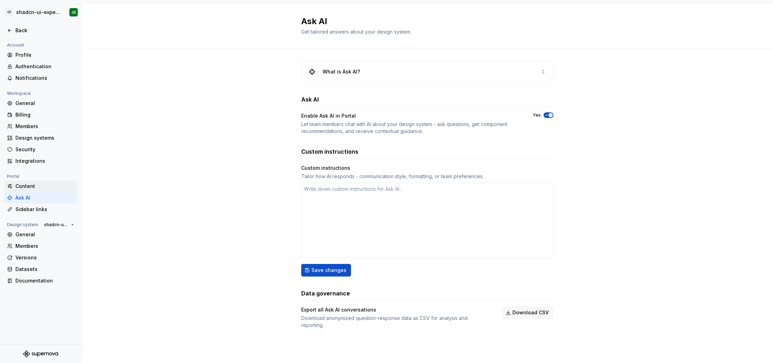
click at [22, 188] on div "Content" at bounding box center [44, 186] width 59 height 7
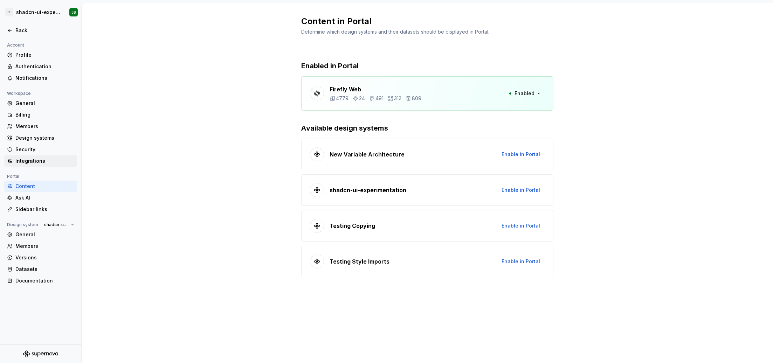
click at [27, 162] on div "Integrations" at bounding box center [44, 161] width 59 height 7
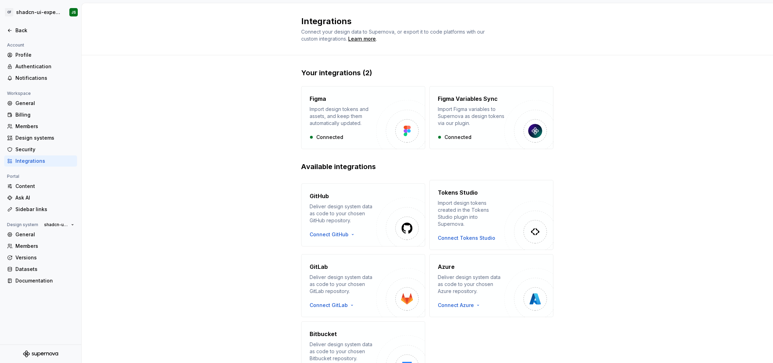
scroll to position [41, 0]
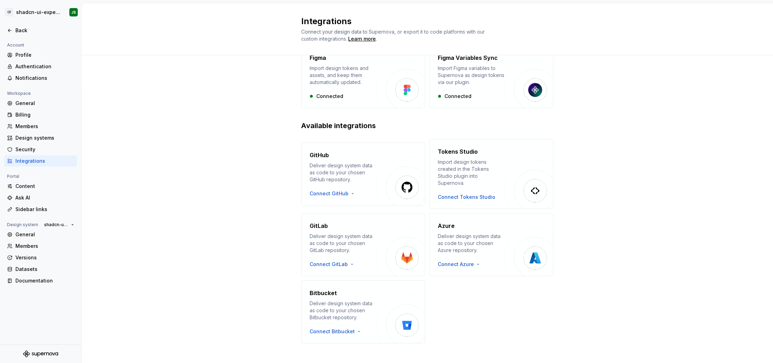
click at [201, 246] on div "Your integrations (2) Figma Import design tokens and assets, and keep them auto…" at bounding box center [427, 192] width 691 height 356
click at [8, 29] on icon at bounding box center [10, 31] width 6 height 6
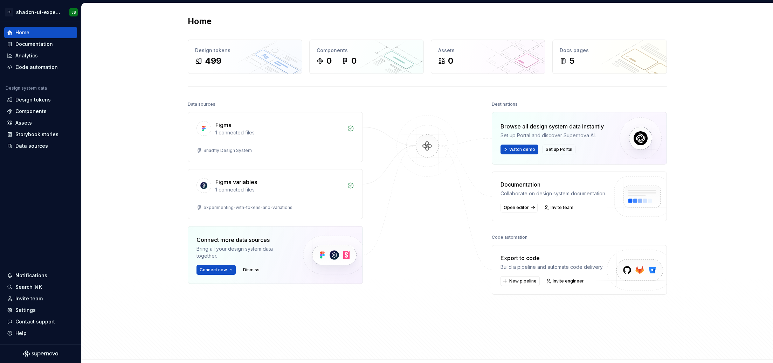
scroll to position [0, 0]
click at [38, 70] on div "Code automation" at bounding box center [36, 67] width 42 height 7
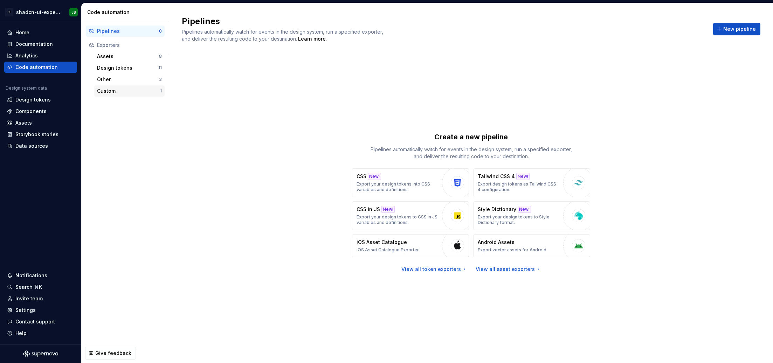
click at [113, 90] on div "Custom" at bounding box center [128, 91] width 63 height 7
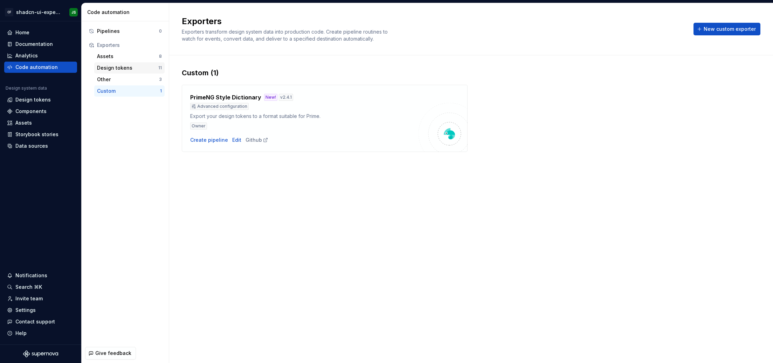
click at [110, 68] on div "Design tokens" at bounding box center [127, 67] width 61 height 7
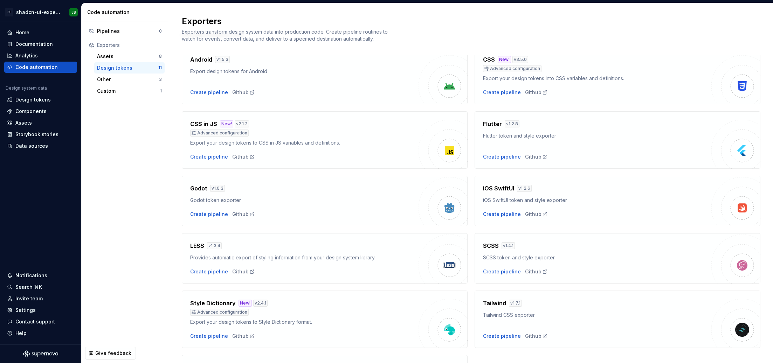
scroll to position [114, 0]
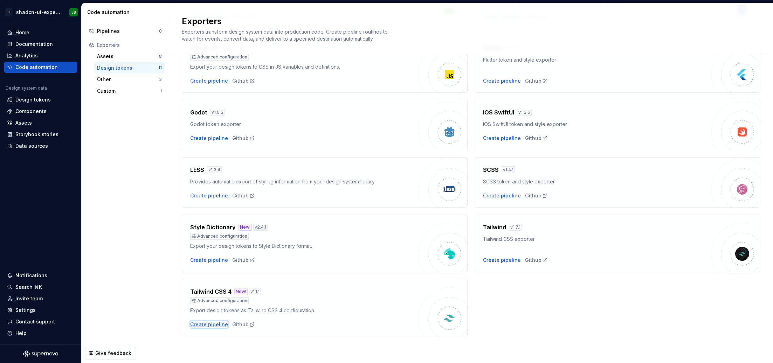
click at [215, 285] on div "Create pipeline" at bounding box center [209, 324] width 38 height 7
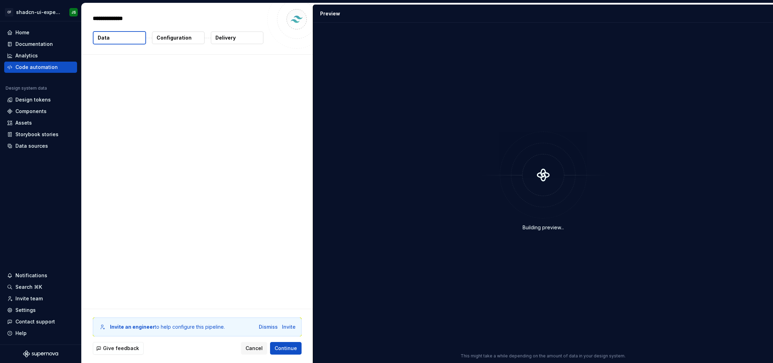
type textarea "*"
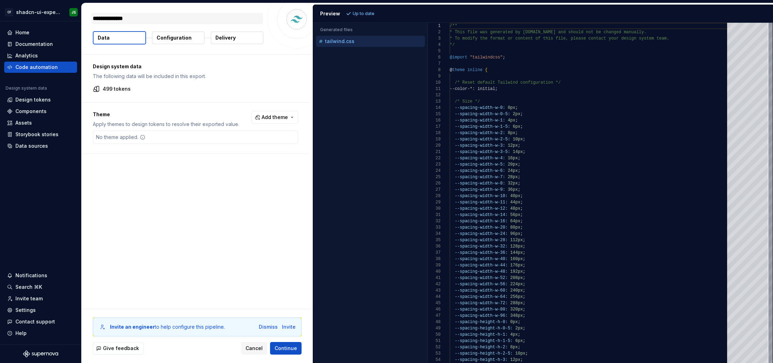
click at [143, 18] on textarea "**********" at bounding box center [177, 18] width 172 height 11
click at [176, 35] on p "Configuration" at bounding box center [173, 37] width 35 height 7
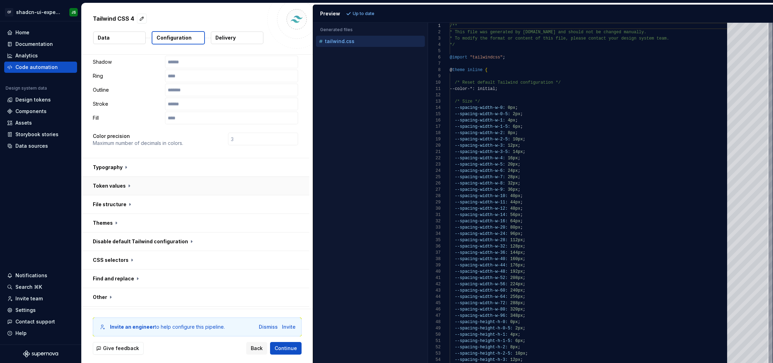
scroll to position [148, 0]
click at [143, 193] on button "button" at bounding box center [196, 202] width 228 height 18
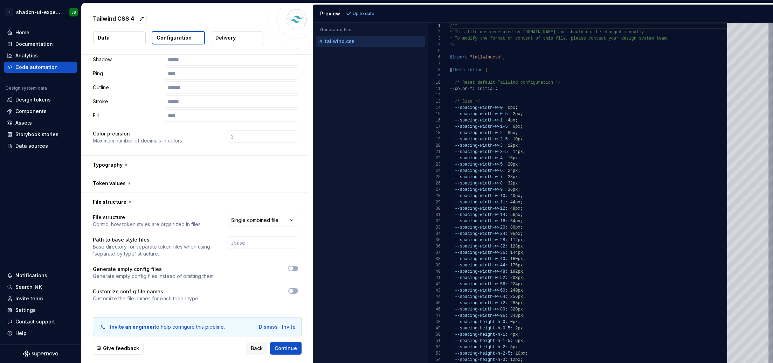
click at [238, 202] on html "**********" at bounding box center [386, 181] width 773 height 363
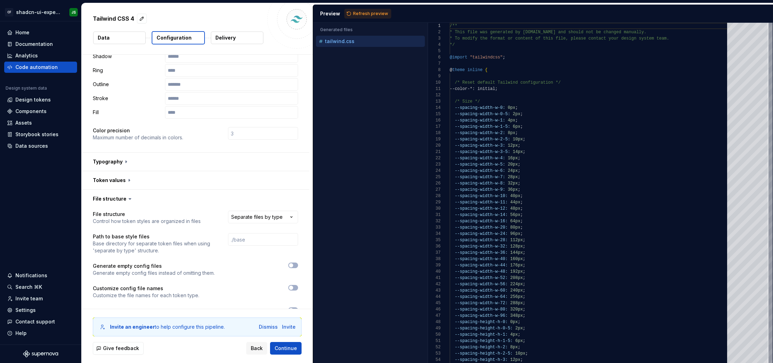
scroll to position [150, 0]
click at [252, 203] on html "**********" at bounding box center [386, 181] width 773 height 363
select select "**********"
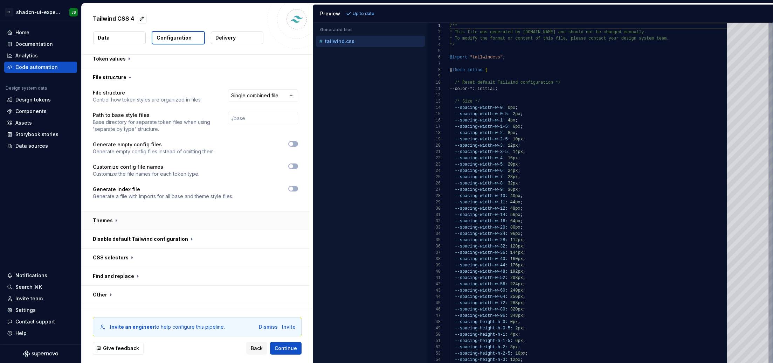
click at [230, 211] on button "button" at bounding box center [196, 220] width 228 height 18
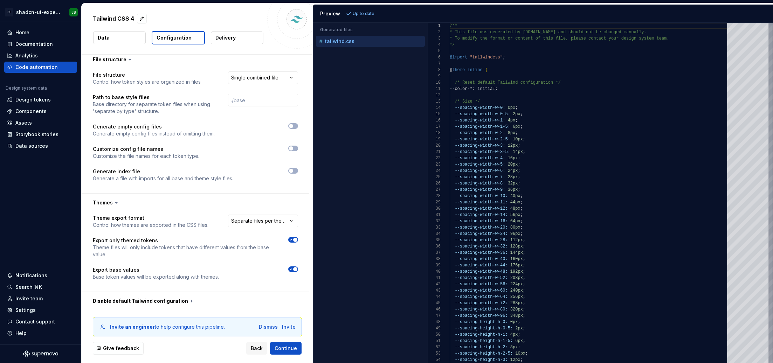
scroll to position [285, 0]
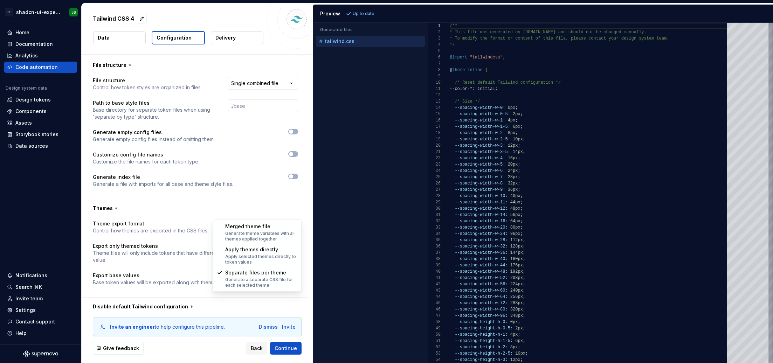
click at [253, 211] on html "**********" at bounding box center [386, 181] width 773 height 363
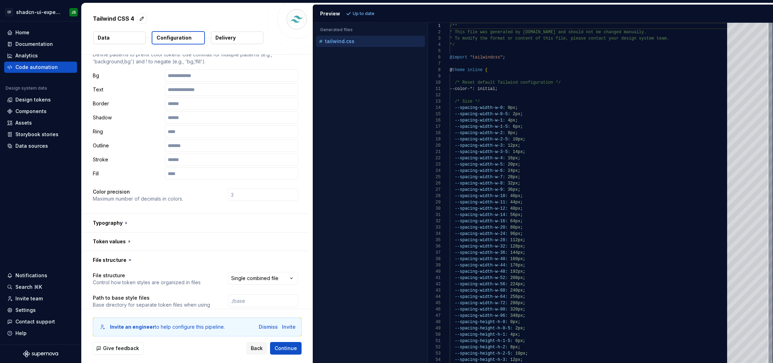
scroll to position [40, 0]
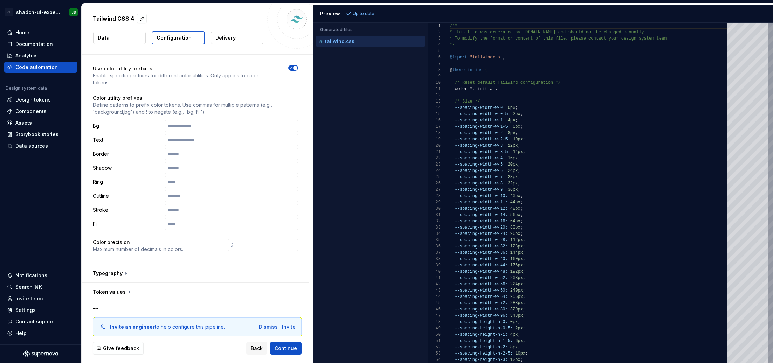
click at [123, 50] on div "Tailwind CSS 4 Data Configuration Delivery" at bounding box center [197, 28] width 231 height 51
click at [126, 40] on button "Data" at bounding box center [119, 38] width 53 height 13
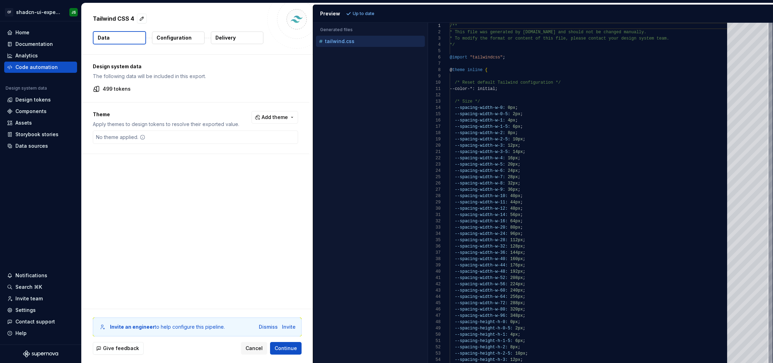
click at [282, 115] on span "Add theme" at bounding box center [275, 117] width 26 height 7
click at [244, 149] on span "Dark" at bounding box center [259, 145] width 81 height 11
click at [239, 157] on div "Brand 1" at bounding box center [239, 156] width 18 height 7
drag, startPoint x: 237, startPoint y: 162, endPoint x: 237, endPoint y: 166, distance: 4.6
click at [237, 163] on span "Light" at bounding box center [259, 167] width 81 height 11
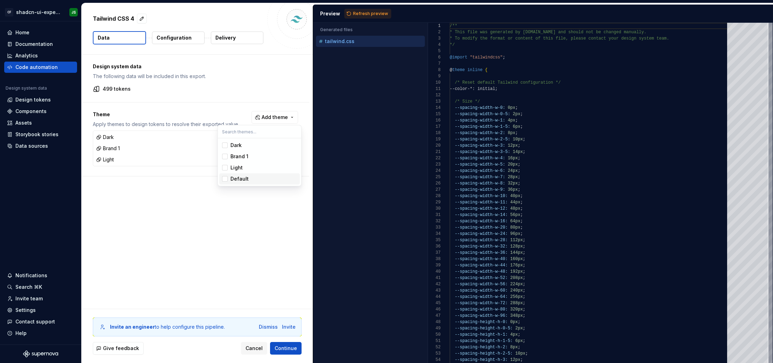
click at [238, 179] on div "Default" at bounding box center [239, 178] width 18 height 7
click at [259, 271] on html "CF shadcn-ui-experimentation JS Home Documentation Analytics Code automation De…" at bounding box center [386, 181] width 773 height 363
click at [179, 32] on button "Configuration" at bounding box center [178, 38] width 53 height 13
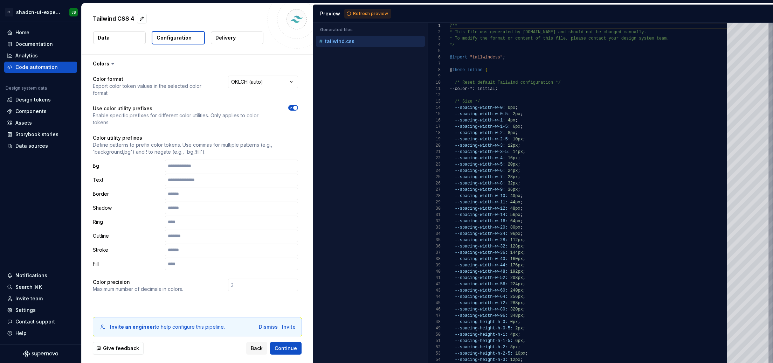
click at [179, 35] on p "Configuration" at bounding box center [173, 37] width 35 height 7
click at [178, 43] on button "Configuration" at bounding box center [178, 37] width 53 height 13
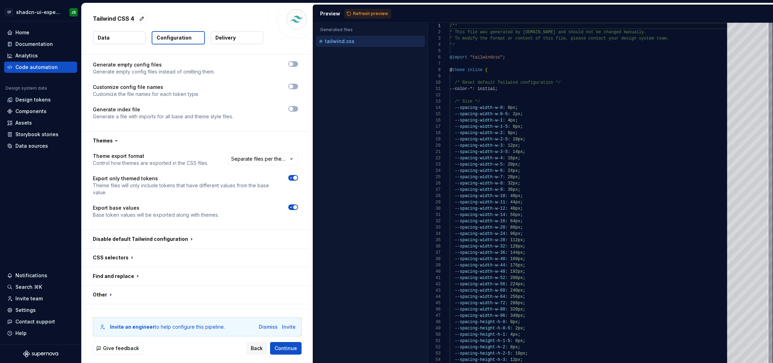
scroll to position [351, 0]
click at [204, 232] on button "button" at bounding box center [196, 241] width 228 height 18
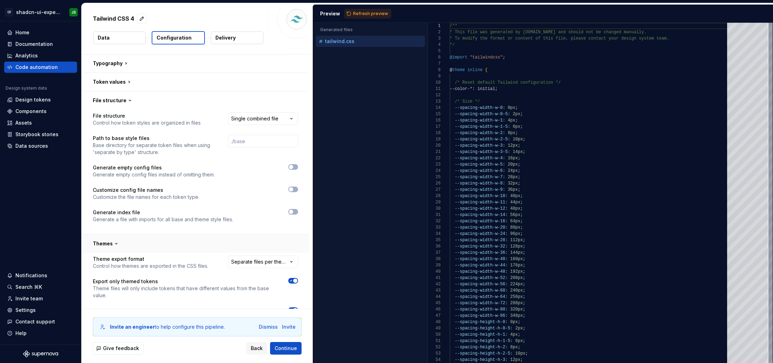
scroll to position [259, 0]
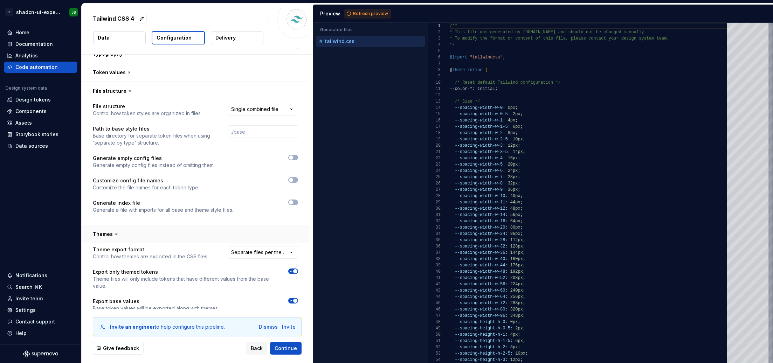
click at [159, 227] on button "button" at bounding box center [196, 234] width 228 height 18
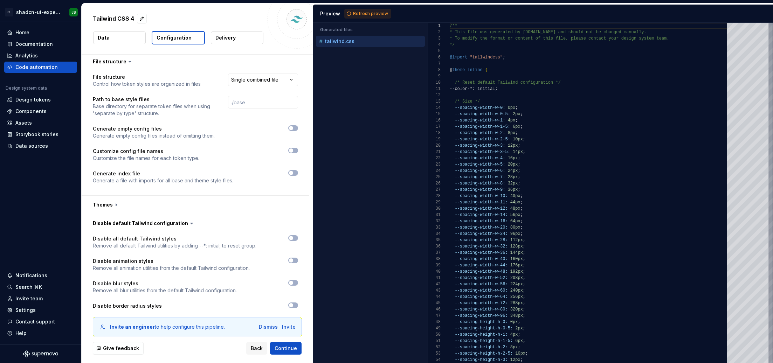
scroll to position [292, 0]
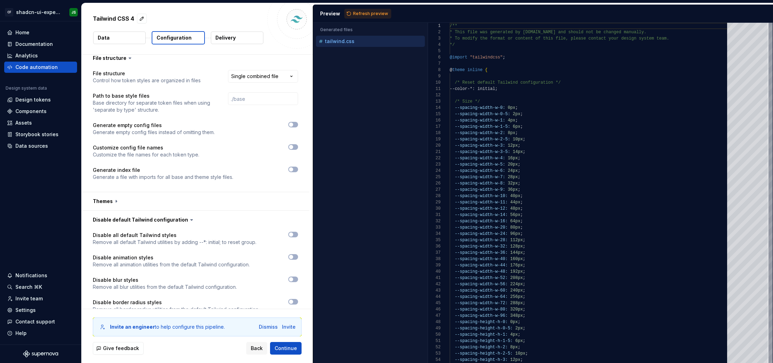
click at [188, 216] on icon at bounding box center [191, 219] width 7 height 7
click at [190, 219] on icon at bounding box center [191, 219] width 2 height 1
click at [200, 211] on button "button" at bounding box center [196, 220] width 228 height 18
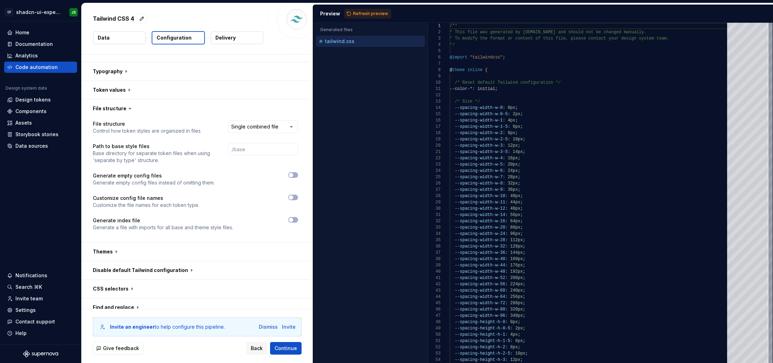
scroll to position [273, 0]
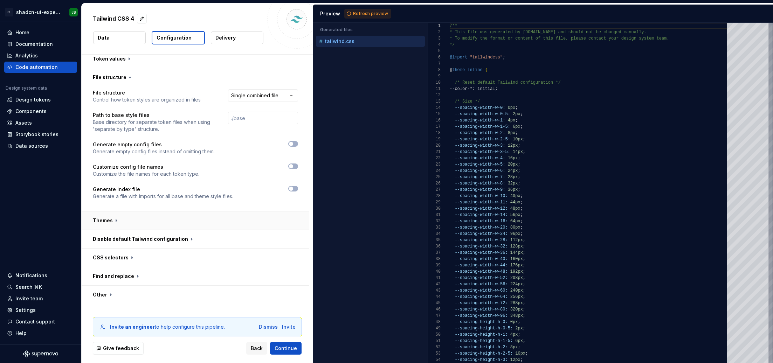
click at [201, 211] on button "button" at bounding box center [196, 220] width 228 height 18
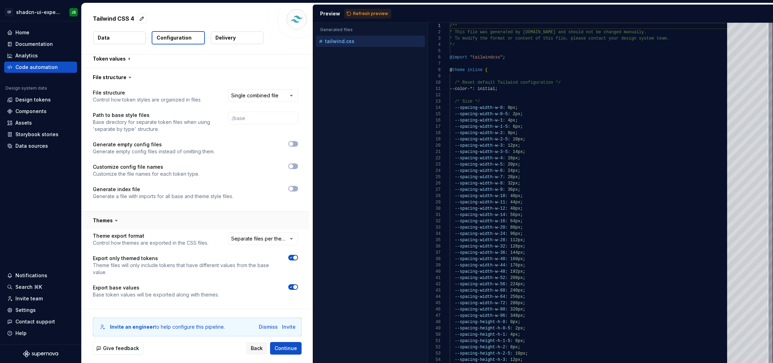
click at [202, 211] on button "button" at bounding box center [196, 220] width 228 height 18
click at [162, 249] on button "button" at bounding box center [196, 258] width 228 height 18
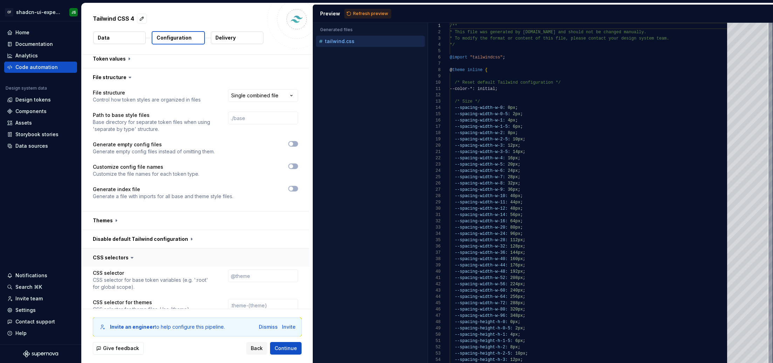
click at [162, 249] on button "button" at bounding box center [196, 258] width 228 height 18
click at [164, 285] on button "button" at bounding box center [196, 313] width 228 height 18
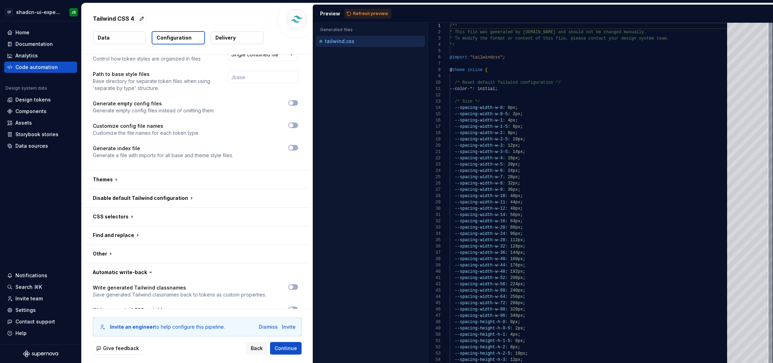
scroll to position [323, 0]
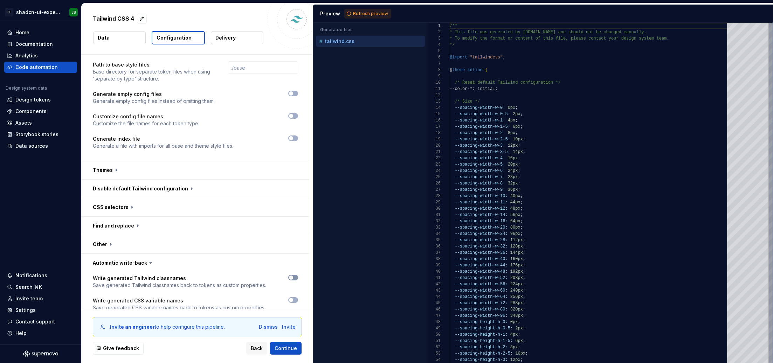
click at [297, 275] on button "button" at bounding box center [293, 278] width 10 height 6
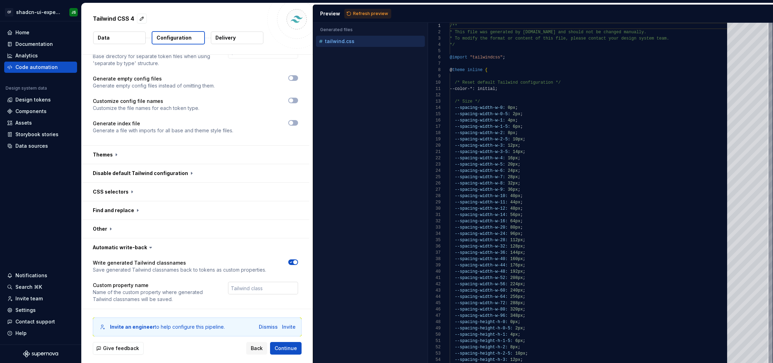
scroll to position [339, 0]
click at [256, 281] on input "text" at bounding box center [263, 287] width 70 height 13
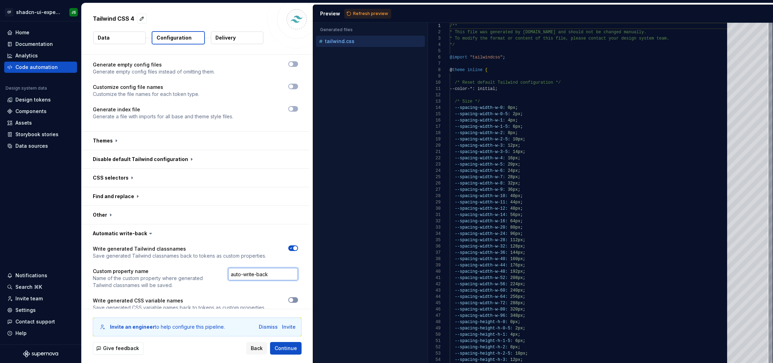
type input "auto-write-back"
click at [294, 285] on button "button" at bounding box center [293, 300] width 10 height 6
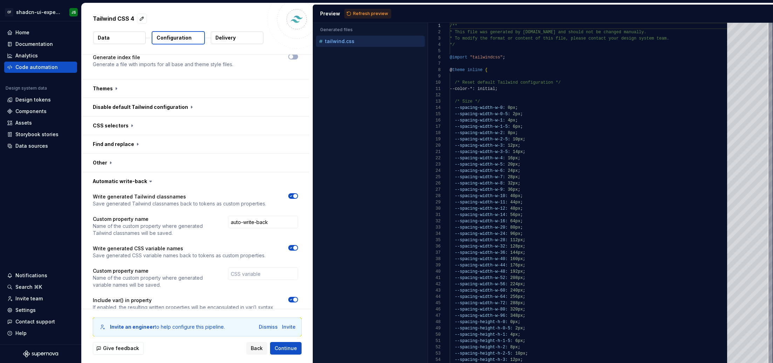
scroll to position [412, 0]
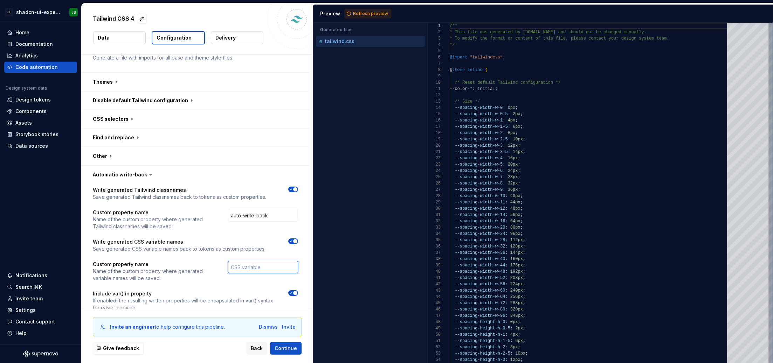
click at [256, 261] on input "text" at bounding box center [263, 267] width 70 height 13
drag, startPoint x: 249, startPoint y: 254, endPoint x: 294, endPoint y: 253, distance: 45.9
click at [294, 261] on input "write-generateed-css" at bounding box center [263, 267] width 70 height 13
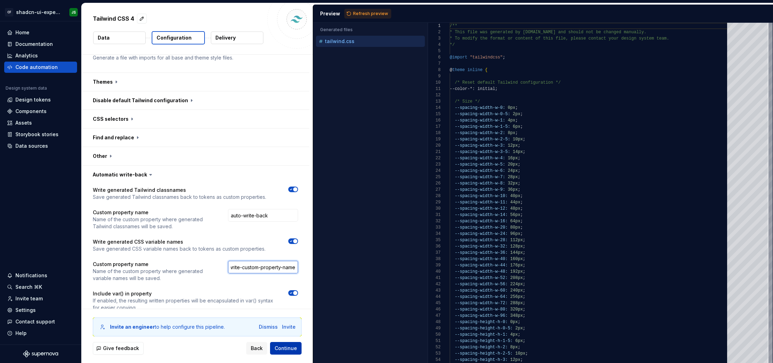
type input "write-custom-property-name"
click at [283, 285] on span "Continue" at bounding box center [285, 348] width 22 height 7
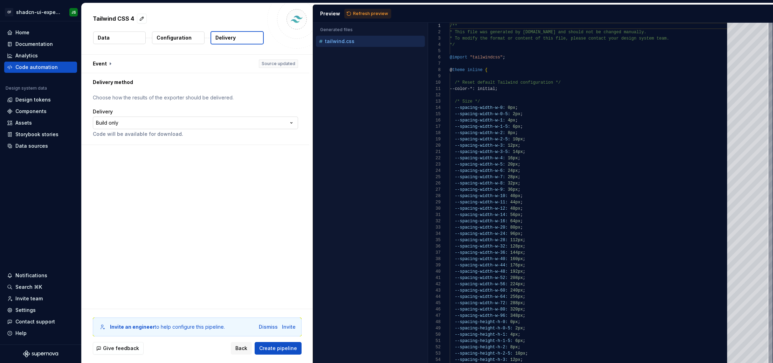
click at [284, 123] on html "**********" at bounding box center [386, 181] width 773 height 363
click at [292, 285] on span "Create pipeline" at bounding box center [278, 348] width 38 height 7
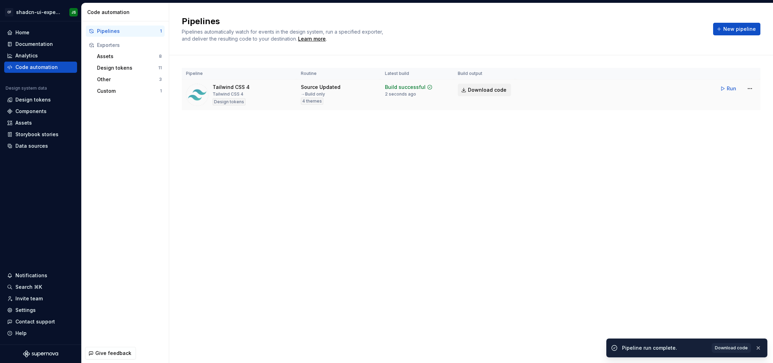
click at [475, 90] on span "Download code" at bounding box center [487, 89] width 39 height 7
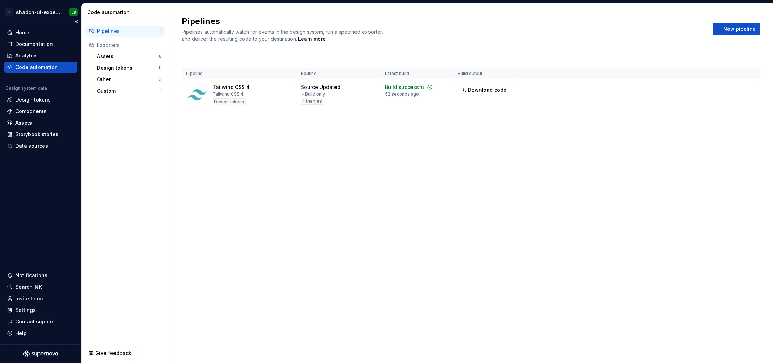
click at [46, 67] on div "Code automation" at bounding box center [36, 67] width 42 height 7
click at [42, 100] on div "Design tokens" at bounding box center [32, 99] width 35 height 7
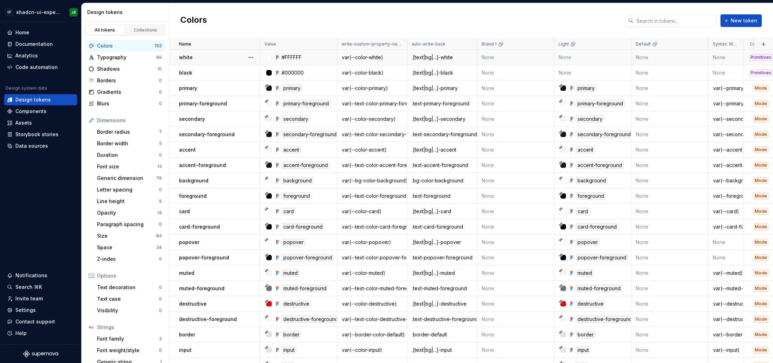
click at [371, 58] on div "var(--color-white)" at bounding box center [371, 57] width 69 height 7
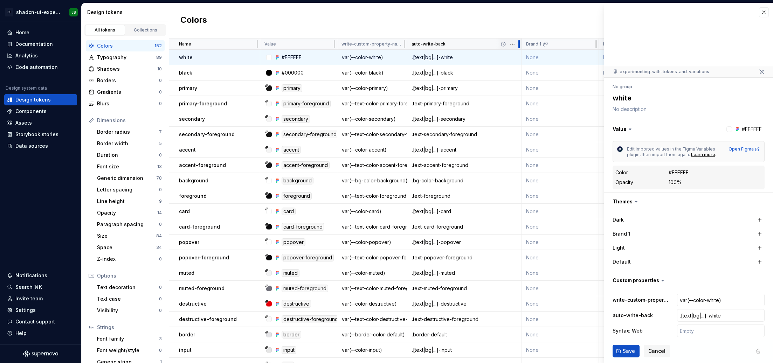
drag, startPoint x: 475, startPoint y: 46, endPoint x: 520, endPoint y: 43, distance: 44.9
click at [487, 43] on div at bounding box center [519, 44] width 6 height 11
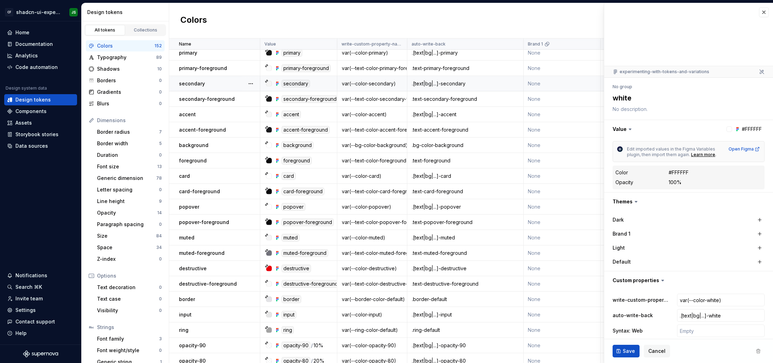
scroll to position [37, 0]
type textarea "*"
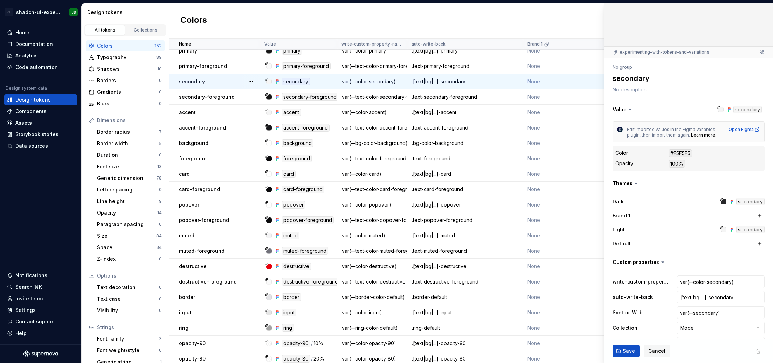
scroll to position [39, 0]
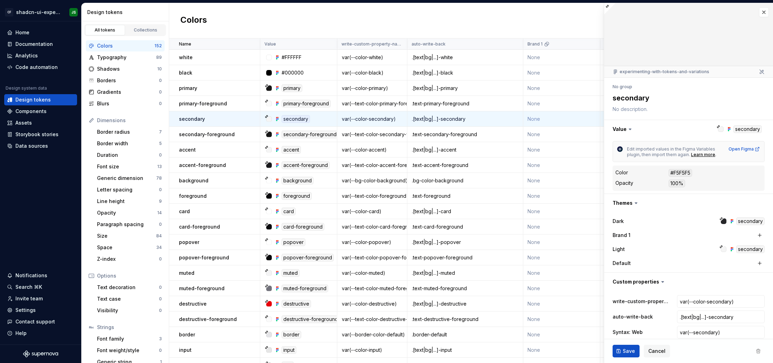
scroll to position [39, 0]
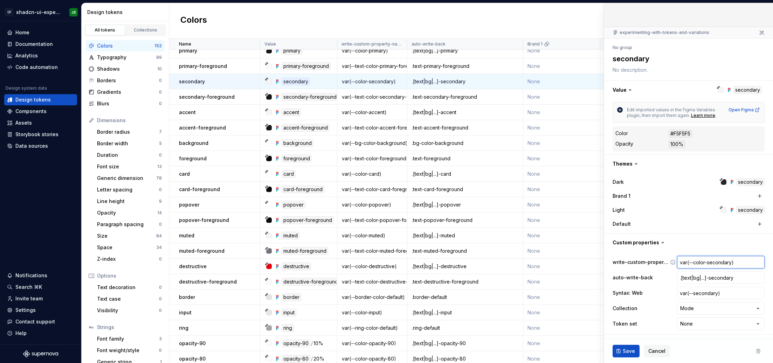
click at [738, 263] on input "var(--color-secondary)" at bounding box center [721, 262] width 88 height 13
click at [738, 293] on input "var(--secondary)" at bounding box center [721, 293] width 88 height 13
click at [728, 278] on input ".[text|bg|...]-secondary" at bounding box center [721, 277] width 88 height 13
click at [728, 277] on input ".[text|bg|...]-secondary" at bounding box center [721, 277] width 88 height 13
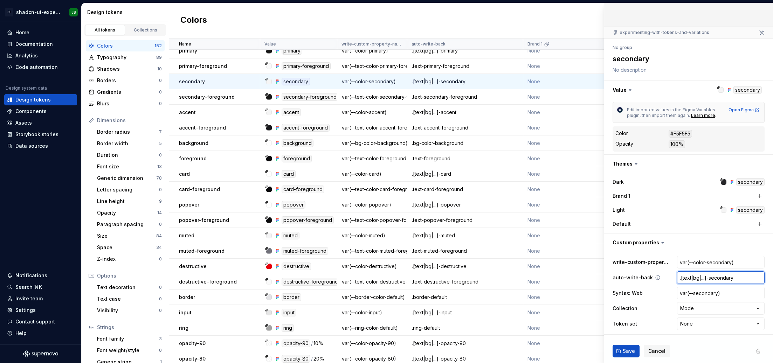
click at [728, 278] on input ".[text|bg|...]-secondary" at bounding box center [721, 277] width 88 height 13
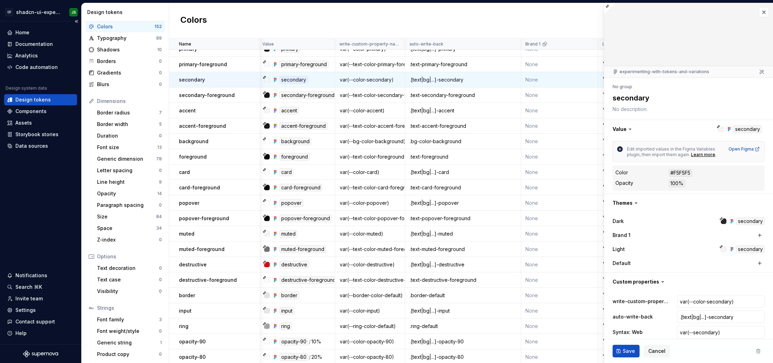
scroll to position [0, 0]
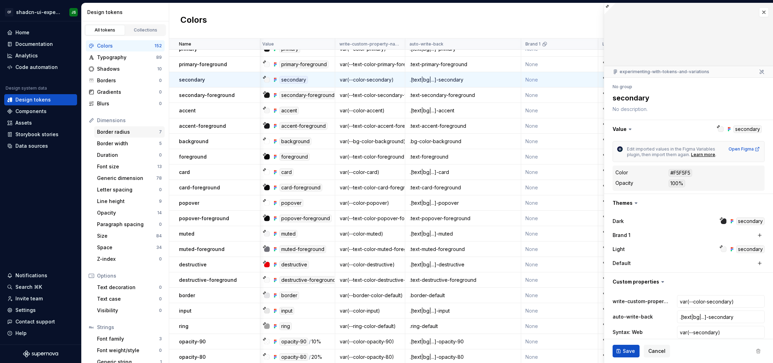
click at [122, 133] on div "Border radius" at bounding box center [128, 131] width 62 height 7
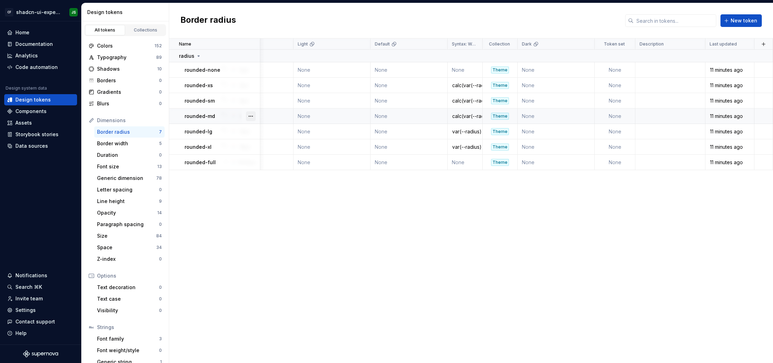
scroll to position [0, 307]
click at [215, 115] on div "rounded-md" at bounding box center [221, 116] width 75 height 7
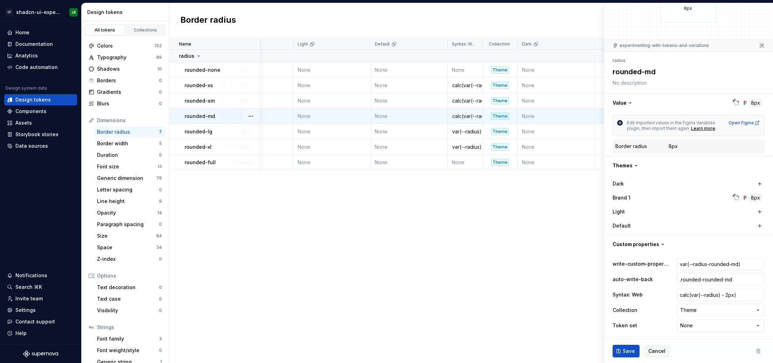
scroll to position [28, 0]
click at [718, 326] on html "CF shadcn-ui-experimentation JS Home Documentation Analytics Code automation De…" at bounding box center [386, 181] width 773 height 363
click at [516, 269] on html "CF shadcn-ui-experimentation JS Home Documentation Analytics Code automation De…" at bounding box center [386, 181] width 773 height 363
click at [628, 195] on label "Brand 1" at bounding box center [621, 196] width 18 height 7
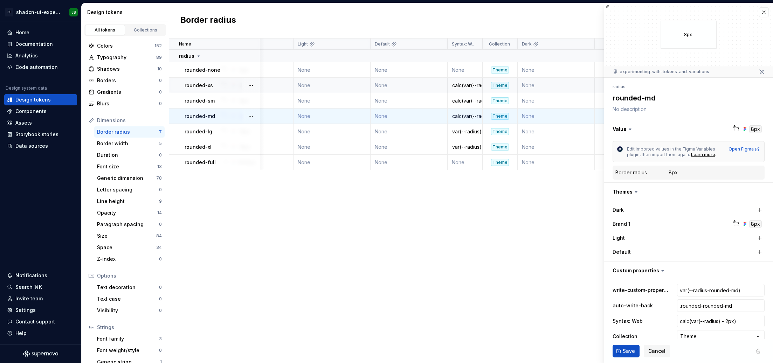
click at [214, 85] on div "rounded-xs" at bounding box center [221, 85] width 75 height 7
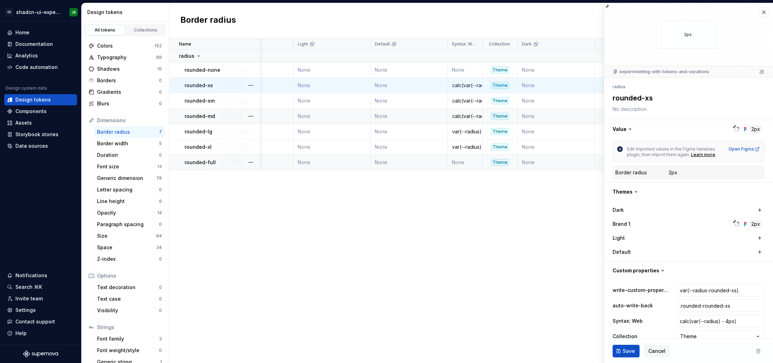
click at [221, 161] on div "rounded-full" at bounding box center [221, 162] width 75 height 7
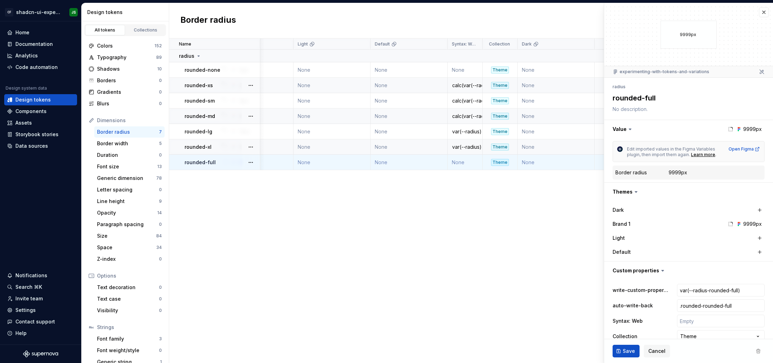
click at [216, 151] on td "rounded-xl" at bounding box center [214, 146] width 91 height 15
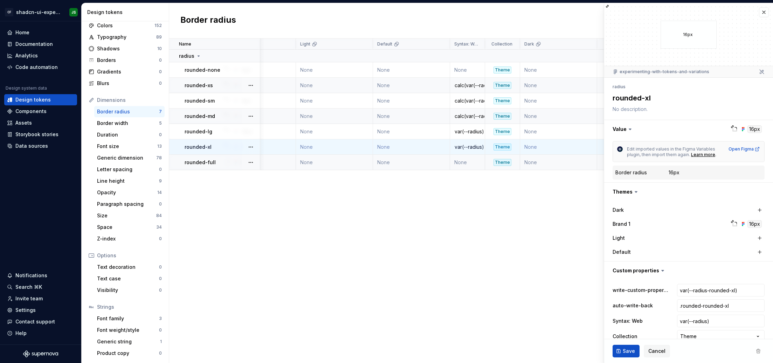
scroll to position [0, 304]
type textarea "*"
